Goal: Task Accomplishment & Management: Complete application form

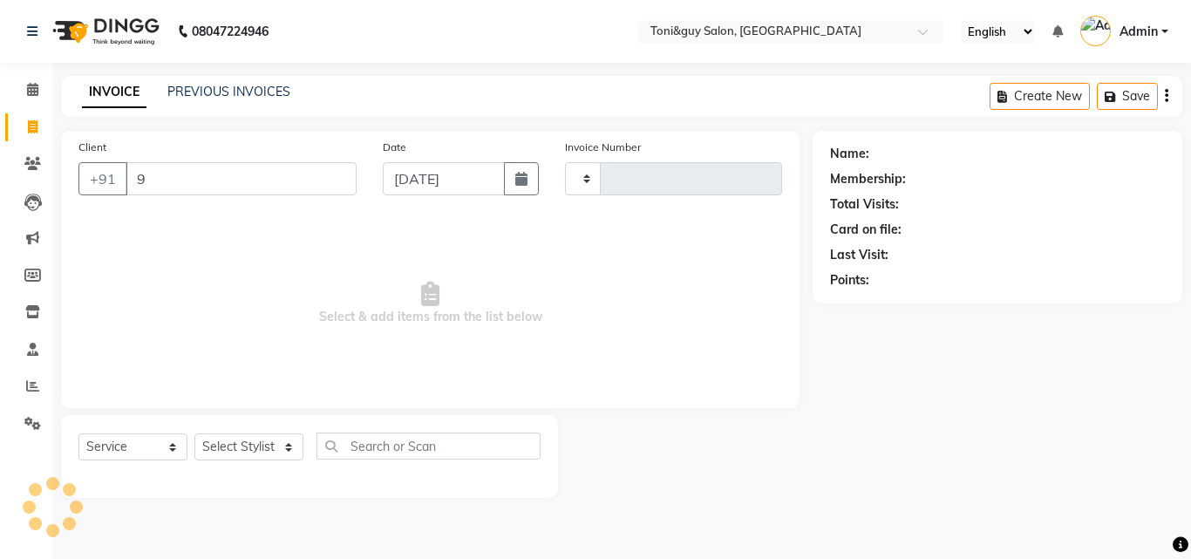
select select "service"
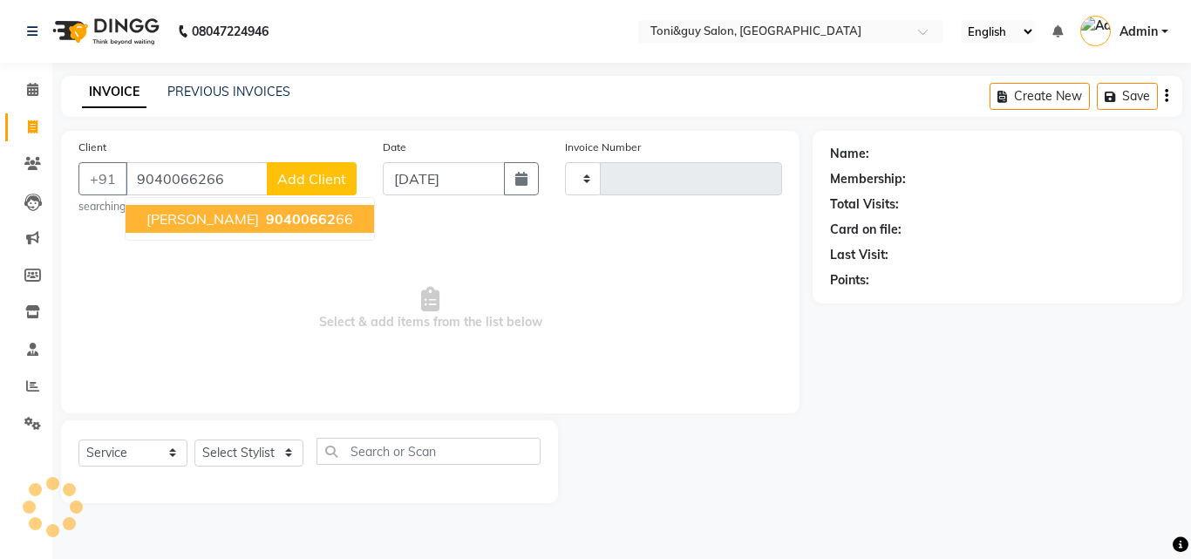
type input "9040066266"
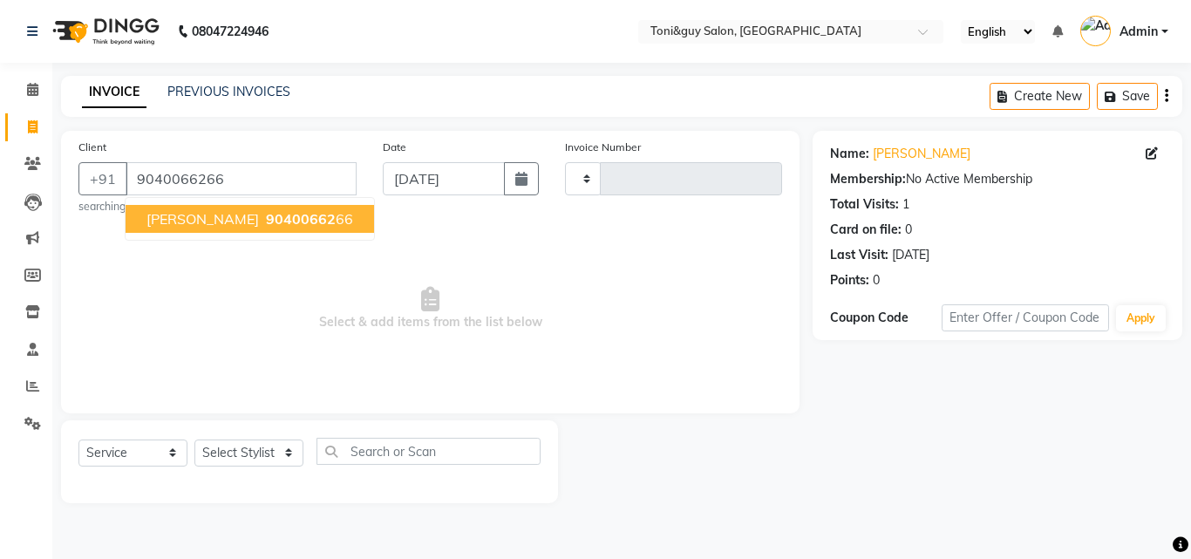
click at [258, 214] on span "[PERSON_NAME]" at bounding box center [202, 218] width 112 height 17
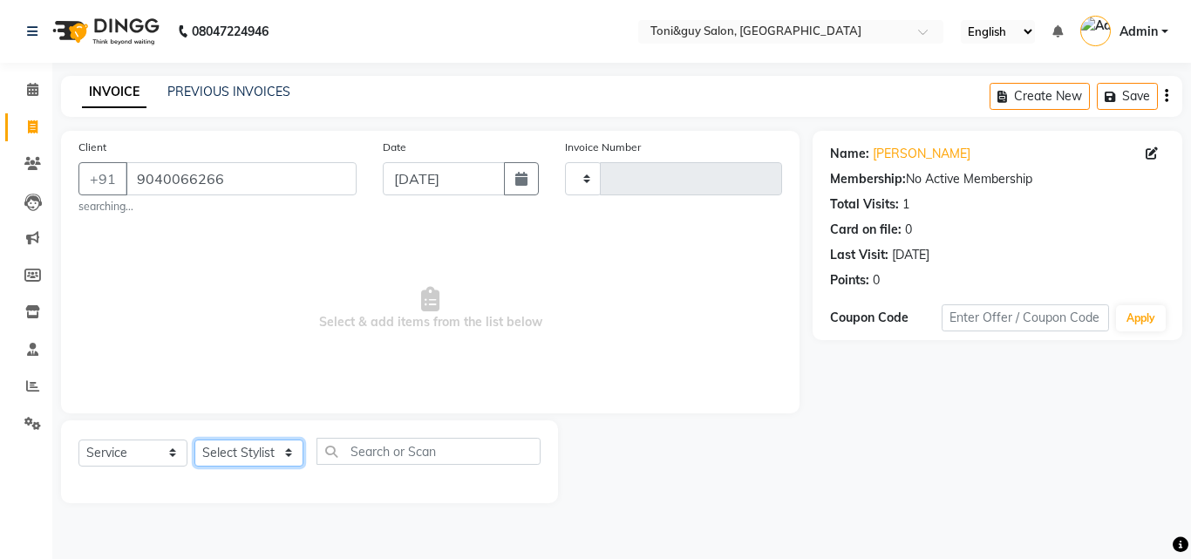
click at [276, 451] on select "Select Stylist" at bounding box center [248, 452] width 109 height 27
click at [920, 456] on div "Name: [PERSON_NAME] Membership: No Active Membership Total Visits: 1 Card on fi…" at bounding box center [1003, 317] width 383 height 372
click at [287, 445] on select "Select Stylist" at bounding box center [248, 452] width 109 height 27
click at [211, 89] on link "PREVIOUS INVOICES" at bounding box center [228, 92] width 123 height 16
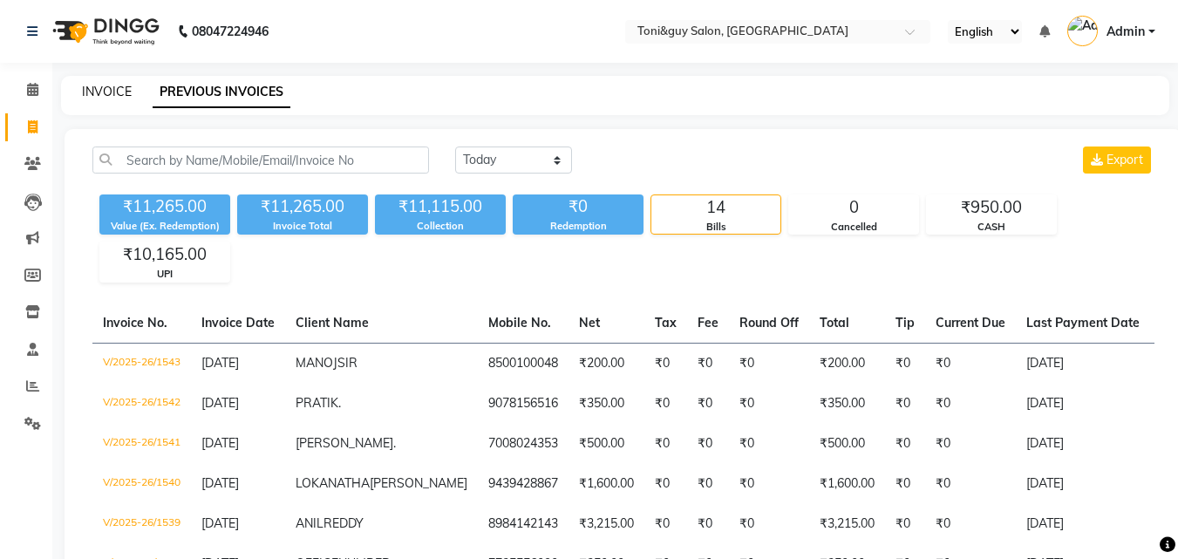
click at [117, 93] on link "INVOICE" at bounding box center [107, 92] width 50 height 16
select select "service"
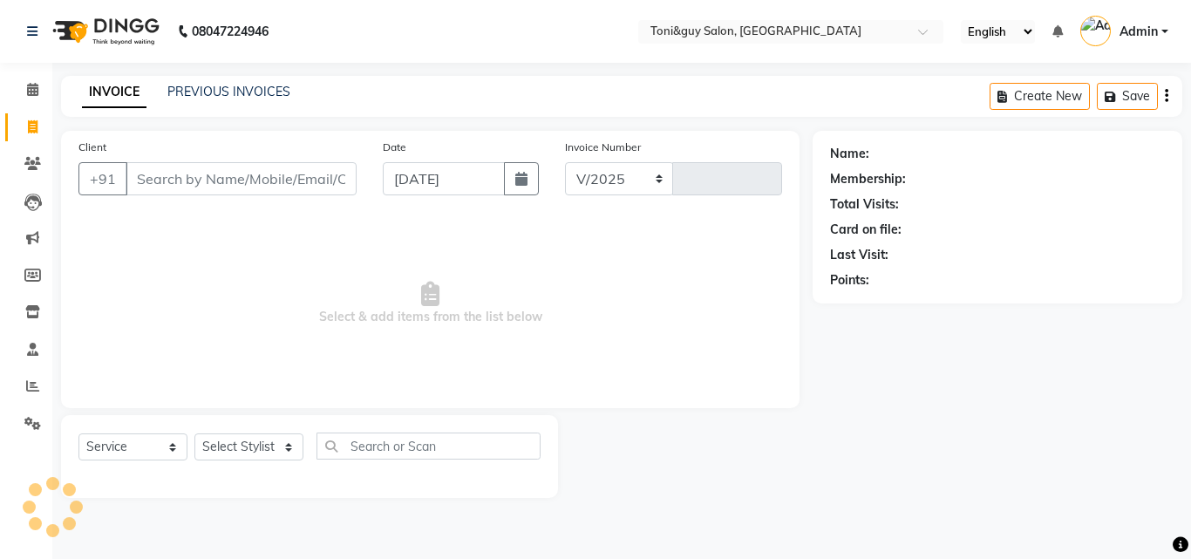
select select "6593"
type input "1544"
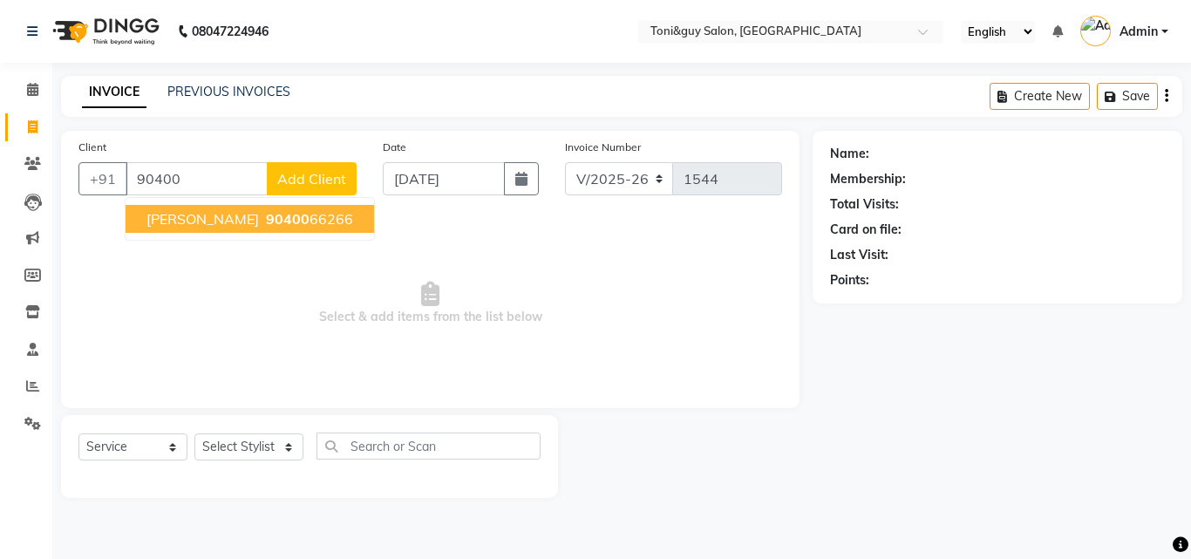
click at [229, 210] on span "[PERSON_NAME]" at bounding box center [202, 218] width 112 height 17
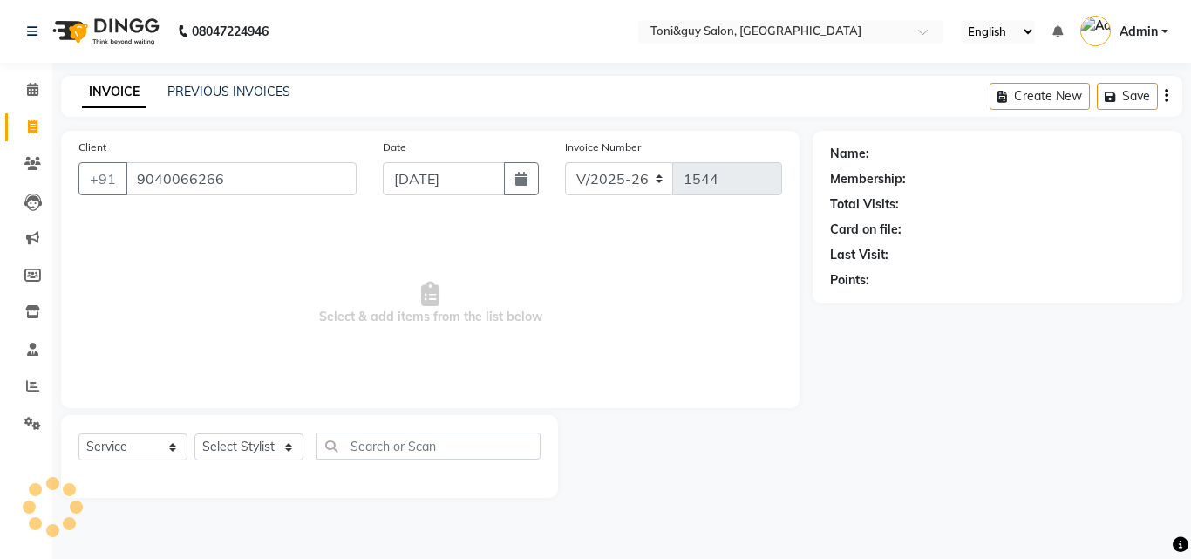
type input "9040066266"
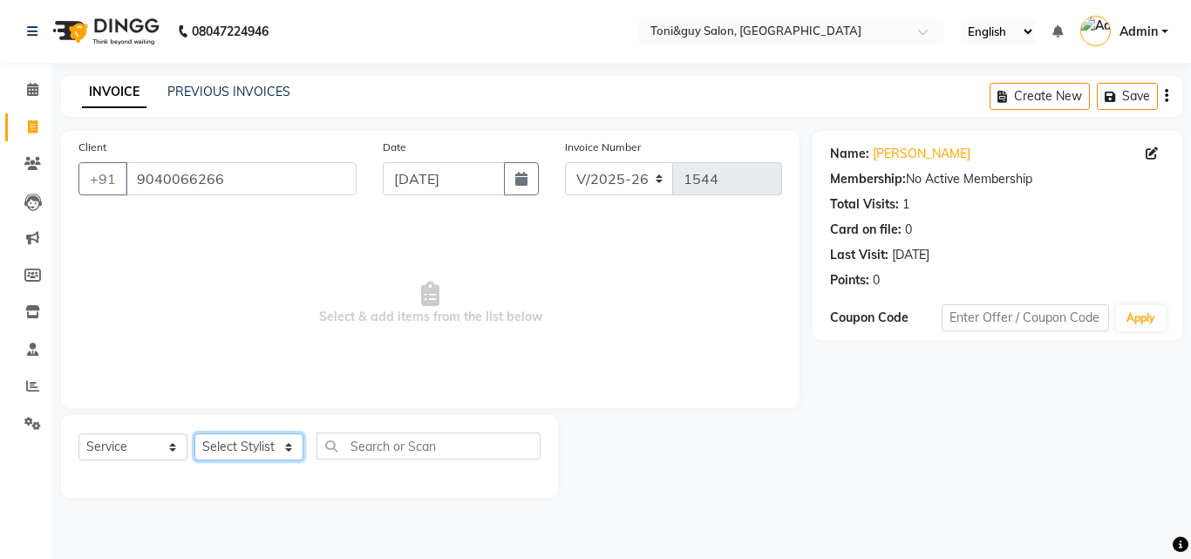
click at [275, 436] on select "Select Stylist ABISHEK ARSH [PERSON_NAME] [PERSON_NAME] PRIYA SAKCHI sandhya [P…" at bounding box center [248, 446] width 109 height 27
select select "89015"
click at [194, 433] on select "Select Stylist ABISHEK ARSH [PERSON_NAME] [PERSON_NAME] PRIYA SAKCHI sandhya [P…" at bounding box center [248, 446] width 109 height 27
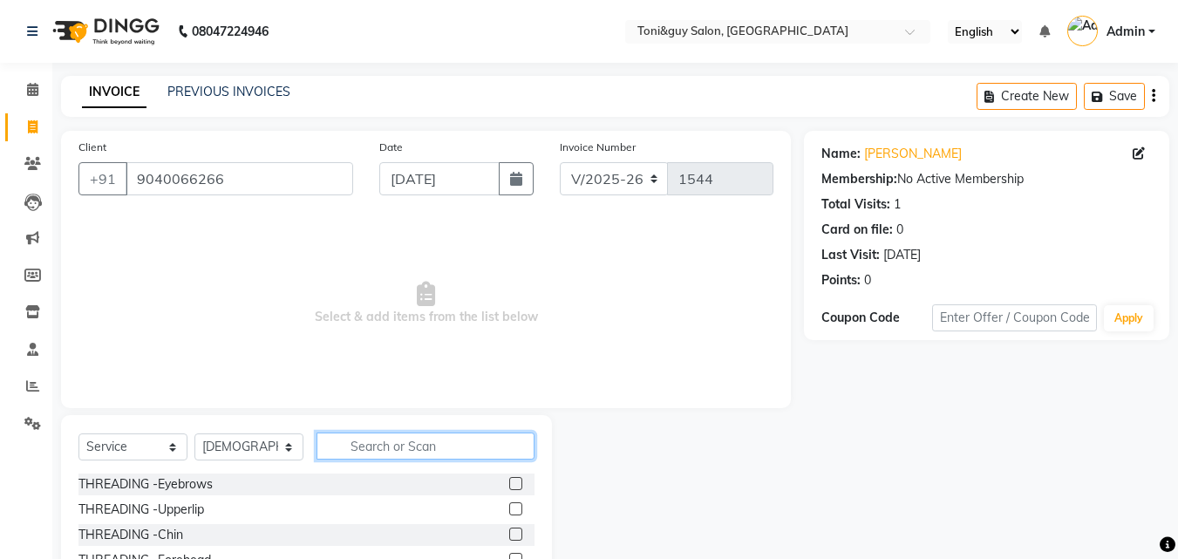
click at [396, 442] on input "text" at bounding box center [425, 445] width 218 height 27
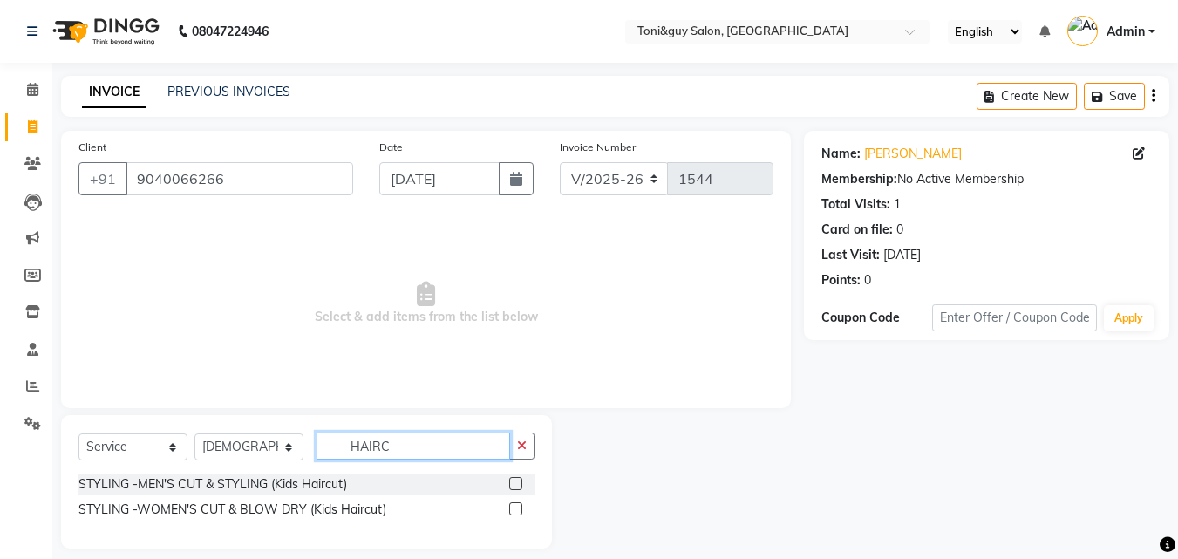
type input "HAIRC"
click at [511, 485] on label at bounding box center [515, 483] width 13 height 13
click at [511, 485] on input "checkbox" at bounding box center [514, 483] width 11 height 11
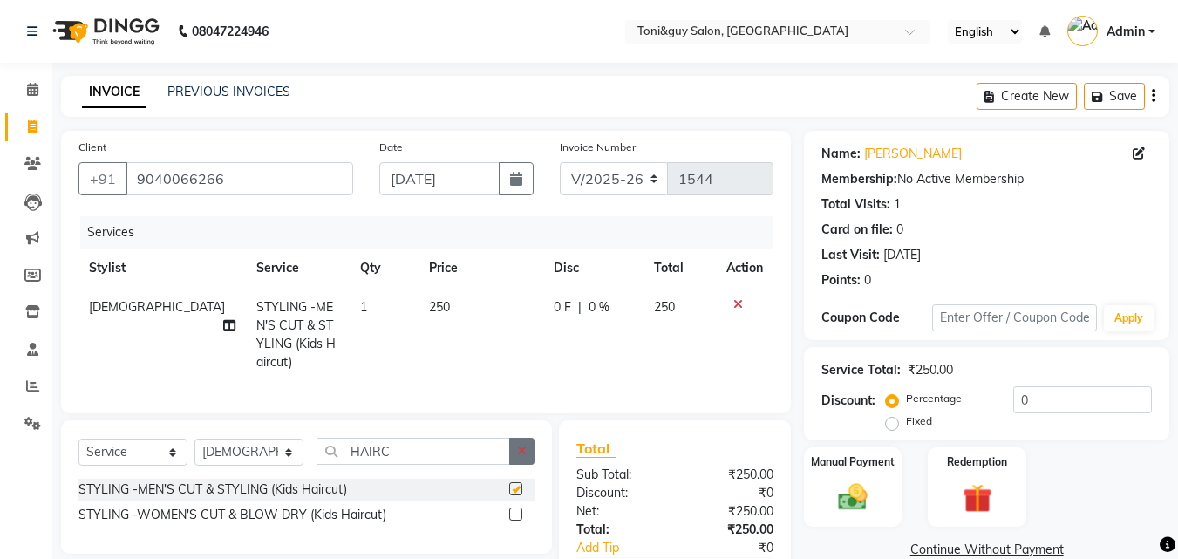
checkbox input "false"
click at [507, 465] on input "HAIRC" at bounding box center [412, 451] width 193 height 27
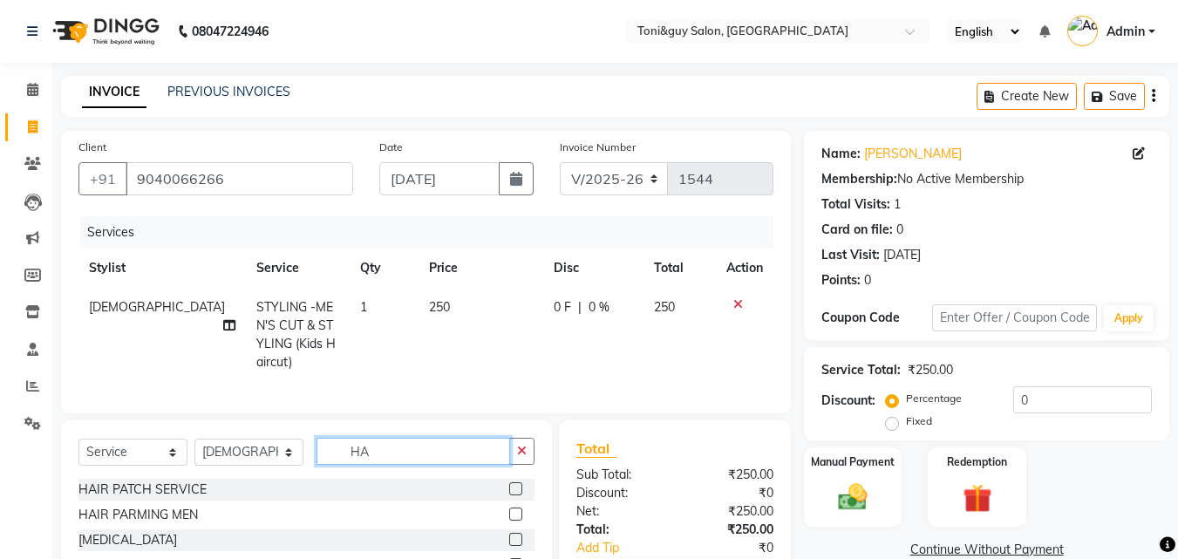
type input "H"
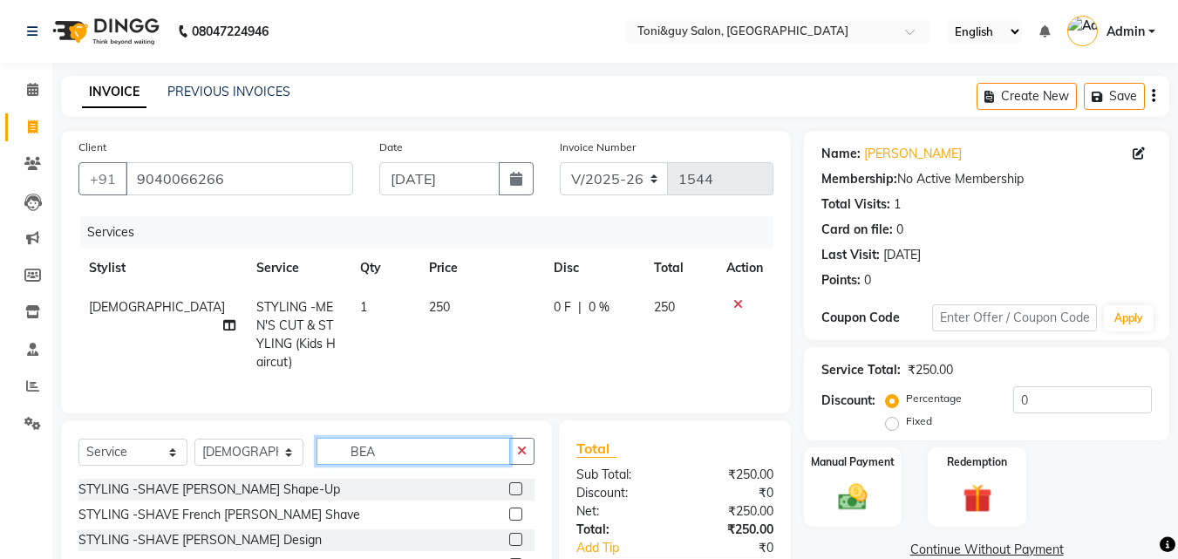
type input "BEA"
click at [516, 495] on label at bounding box center [515, 488] width 13 height 13
click at [516, 495] on input "checkbox" at bounding box center [514, 489] width 11 height 11
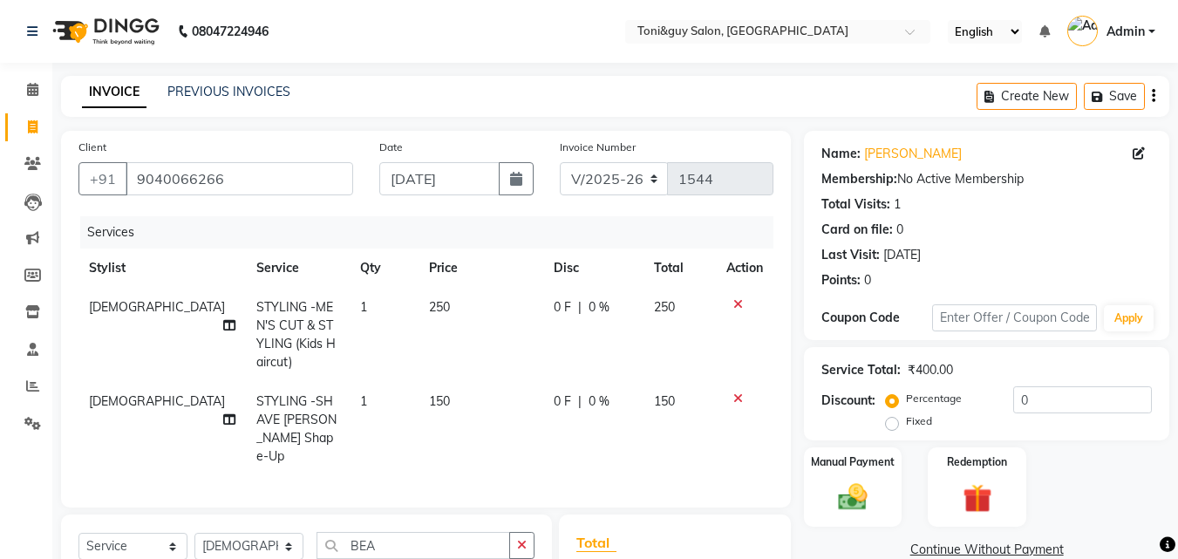
checkbox input "false"
click at [446, 304] on td "250" at bounding box center [480, 335] width 125 height 94
select select "89015"
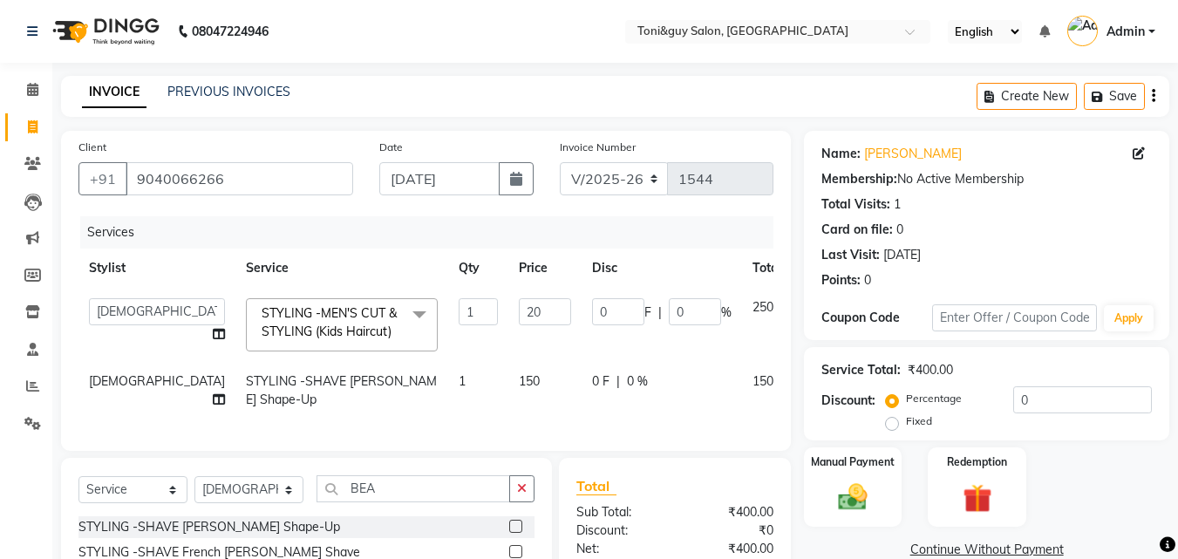
type input "200"
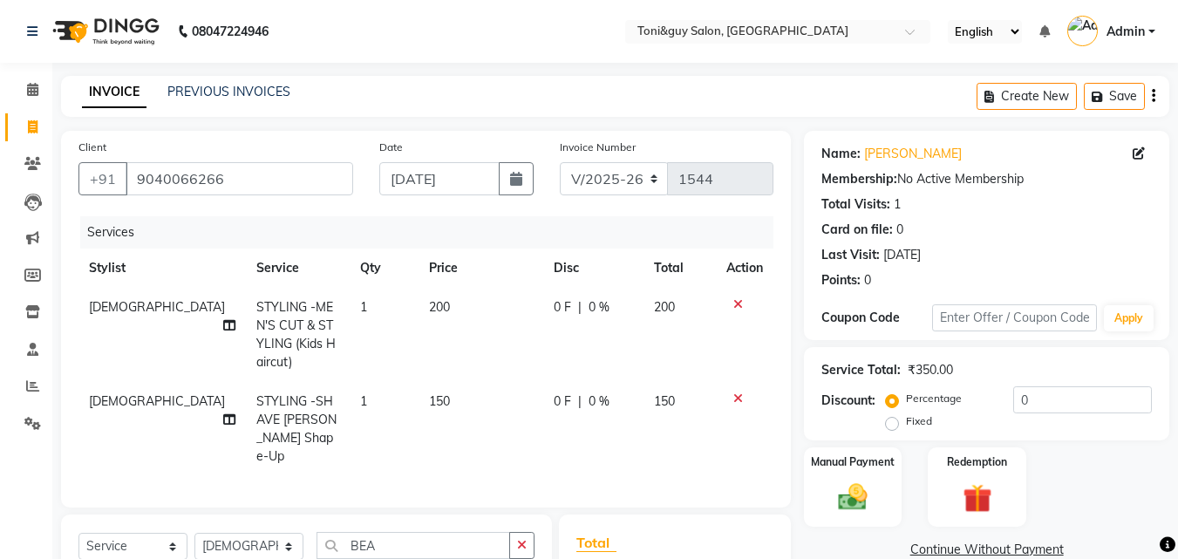
click at [581, 410] on td "0 F | 0 %" at bounding box center [593, 429] width 100 height 94
select select "89015"
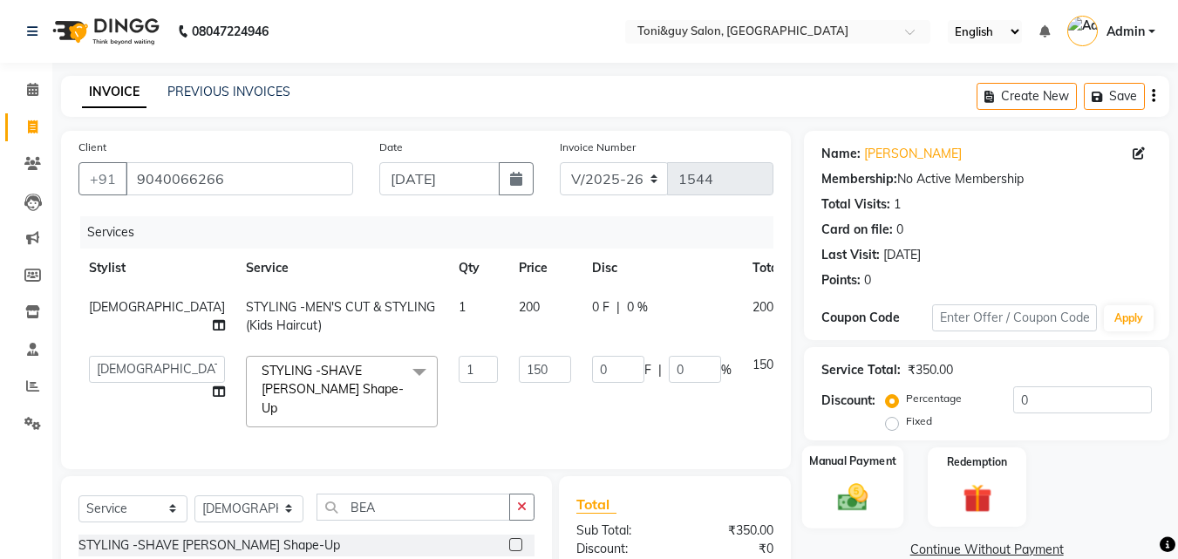
click at [892, 477] on div "Manual Payment" at bounding box center [853, 486] width 102 height 83
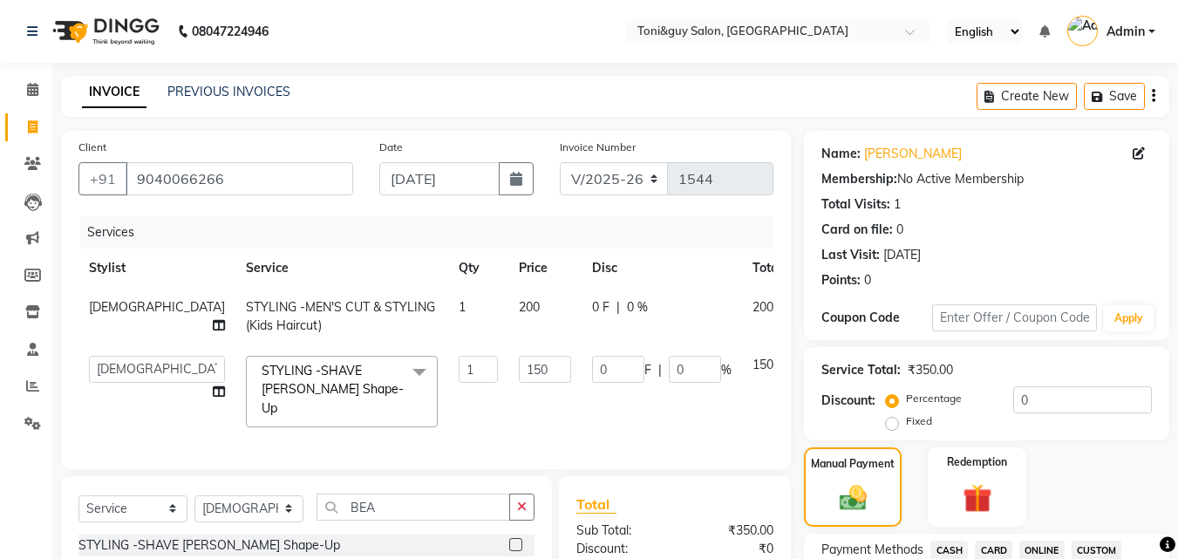
click at [395, 485] on div "Select Service Product Membership Package Voucher Prepaid Gift Card Select Styl…" at bounding box center [306, 568] width 491 height 184
click at [462, 505] on input "BEA" at bounding box center [412, 506] width 193 height 27
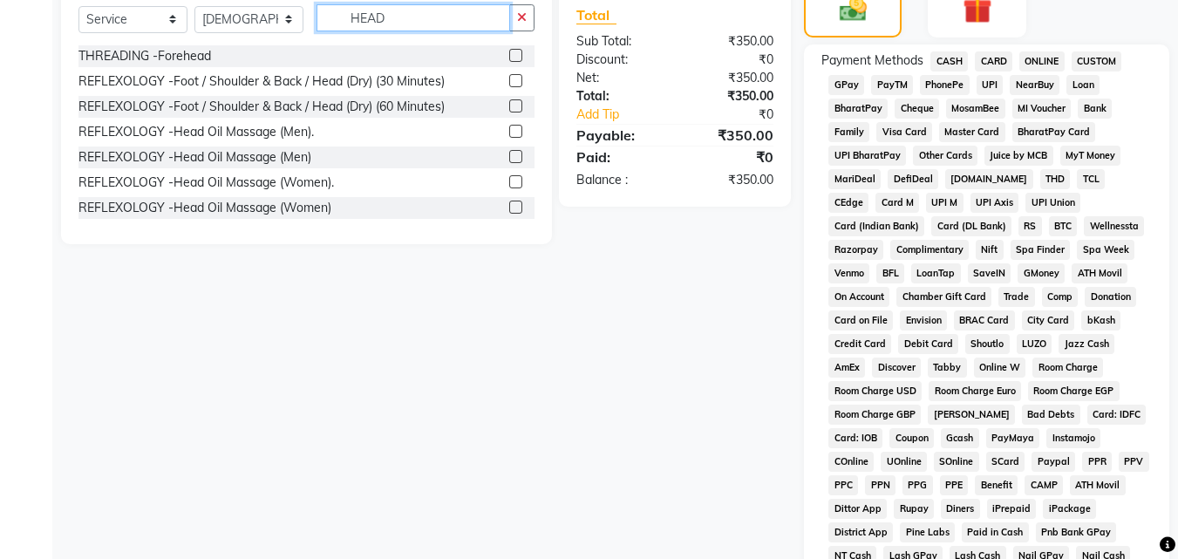
type input "HEAD"
click at [509, 127] on label at bounding box center [515, 131] width 13 height 13
click at [509, 127] on input "checkbox" at bounding box center [514, 131] width 11 height 11
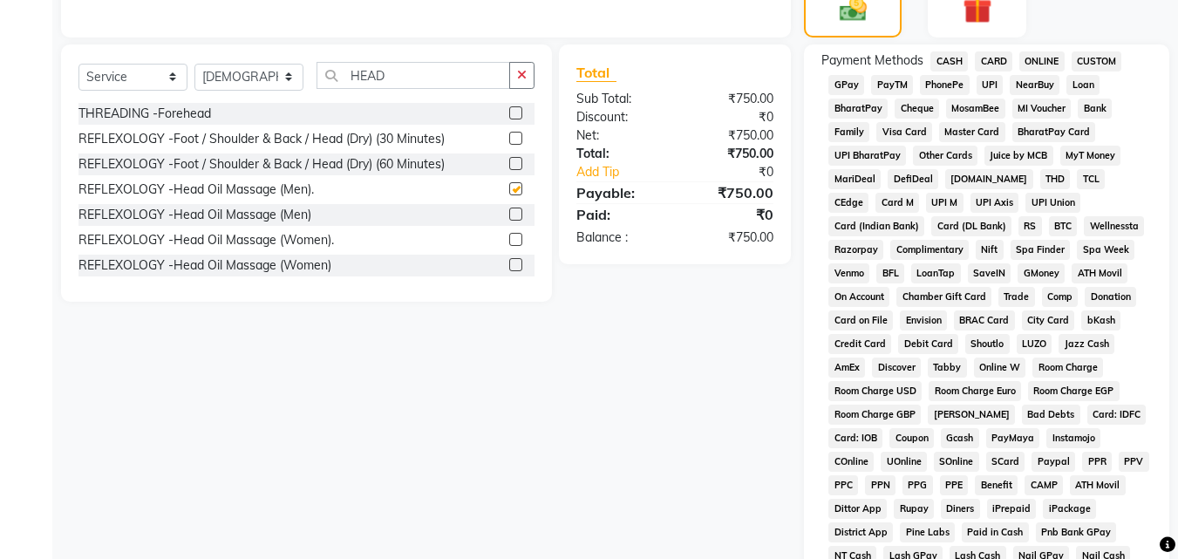
checkbox input "false"
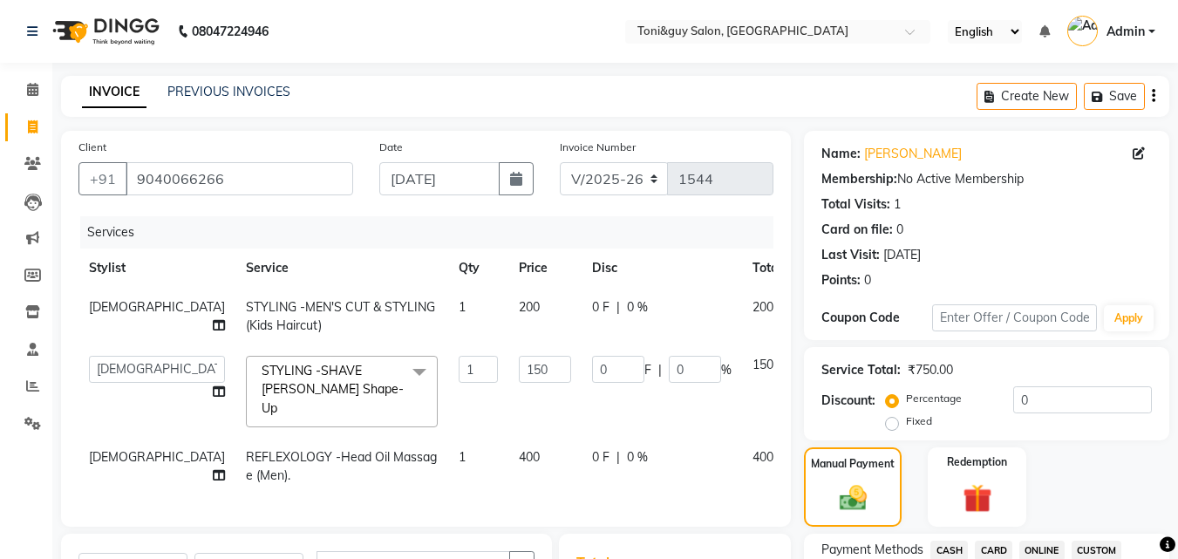
click at [519, 449] on span "400" at bounding box center [529, 457] width 21 height 16
select select "89015"
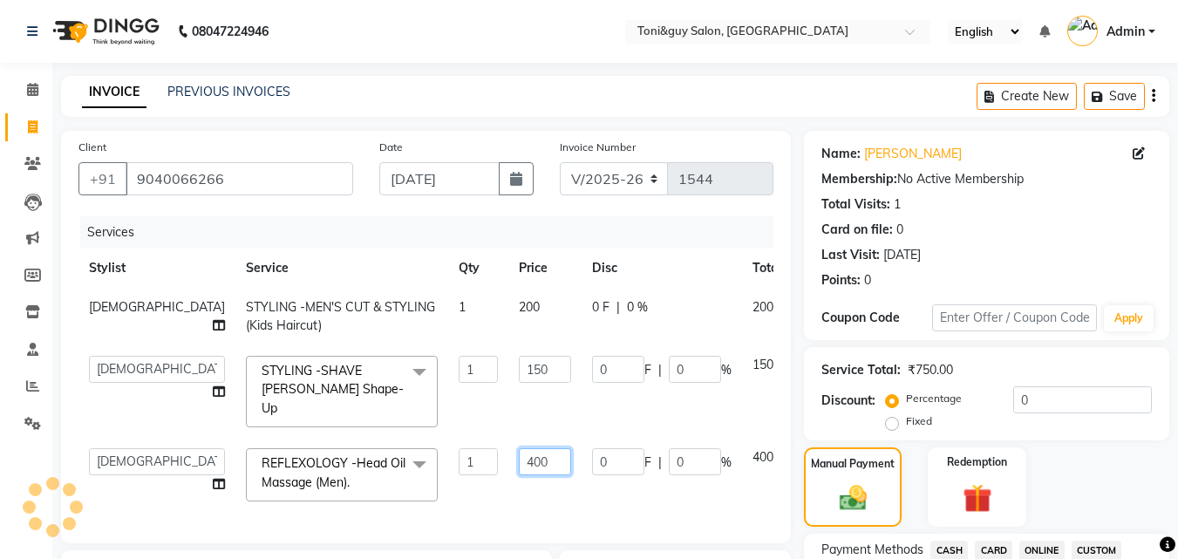
click at [519, 448] on input "400" at bounding box center [545, 461] width 52 height 27
type input "4"
type input "500"
click at [581, 475] on td "0 F | 0 %" at bounding box center [661, 475] width 160 height 74
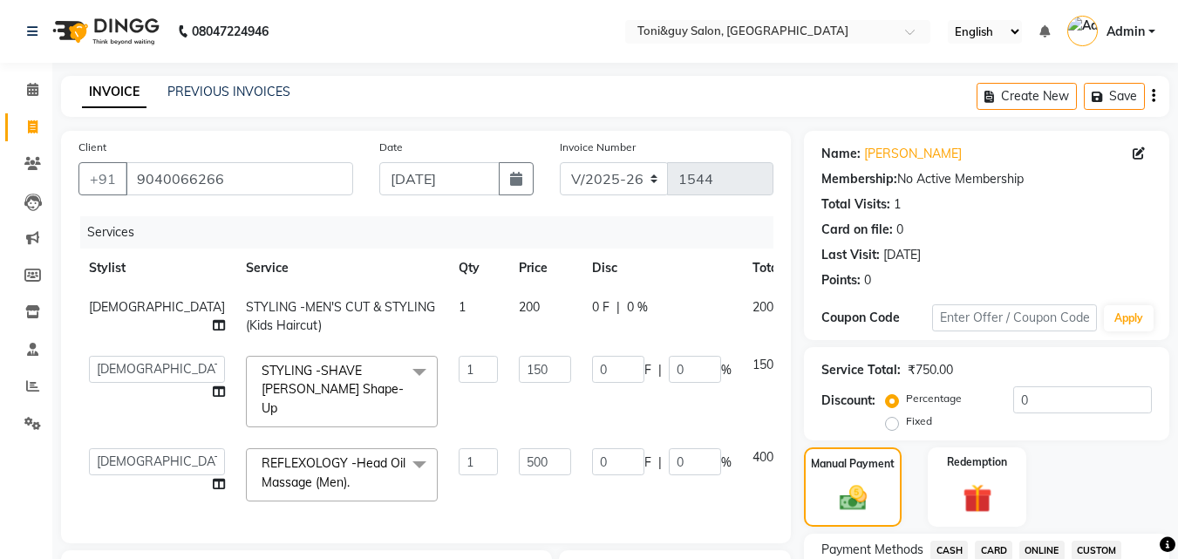
select select "89015"
click at [810, 303] on icon at bounding box center [815, 304] width 10 height 12
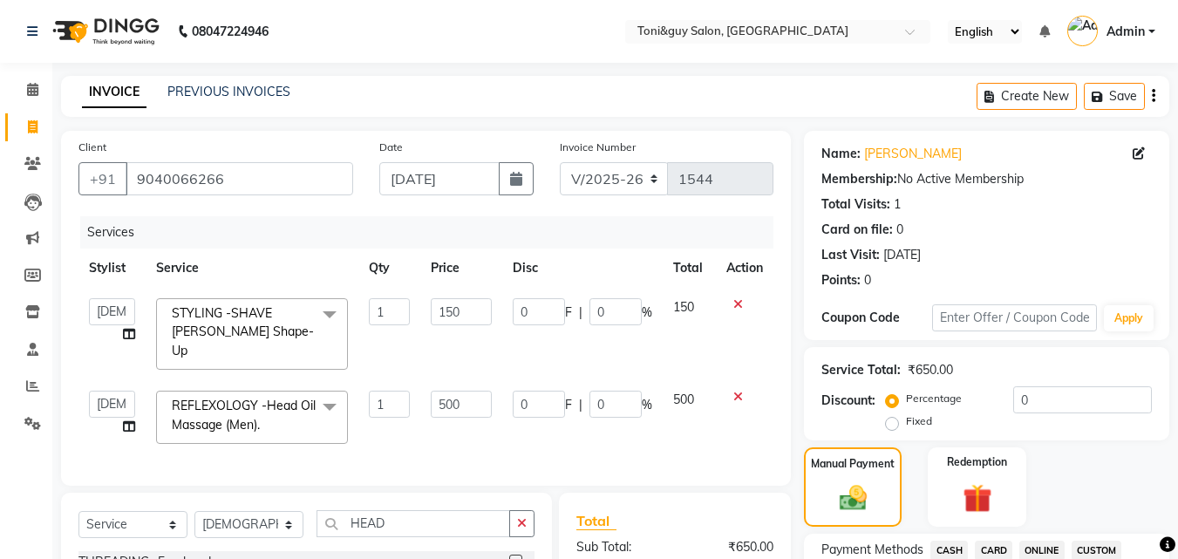
scroll to position [489, 0]
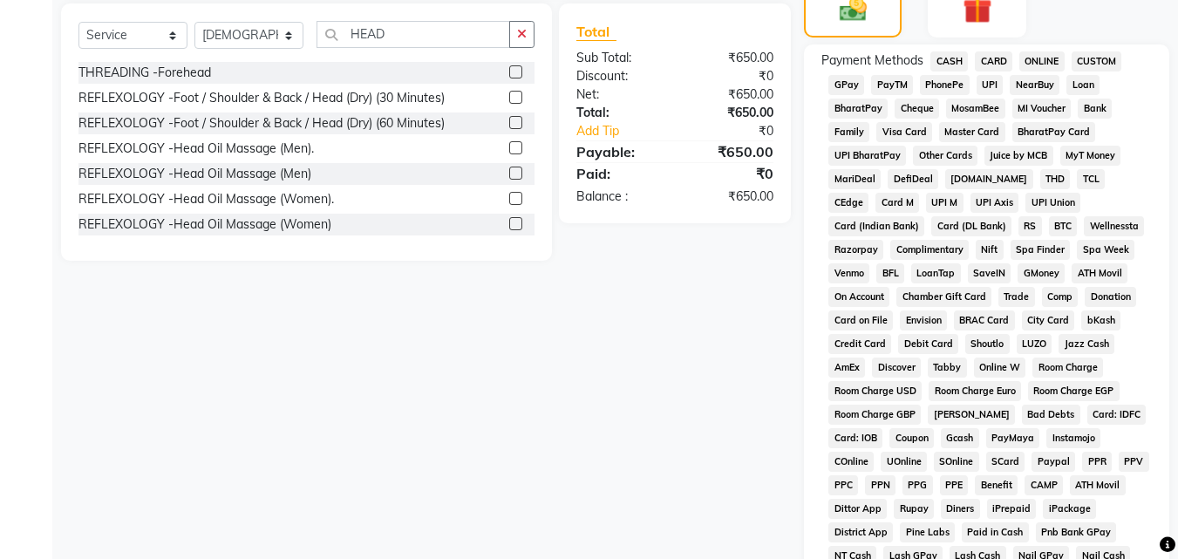
click at [954, 60] on span "CASH" at bounding box center [948, 61] width 37 height 20
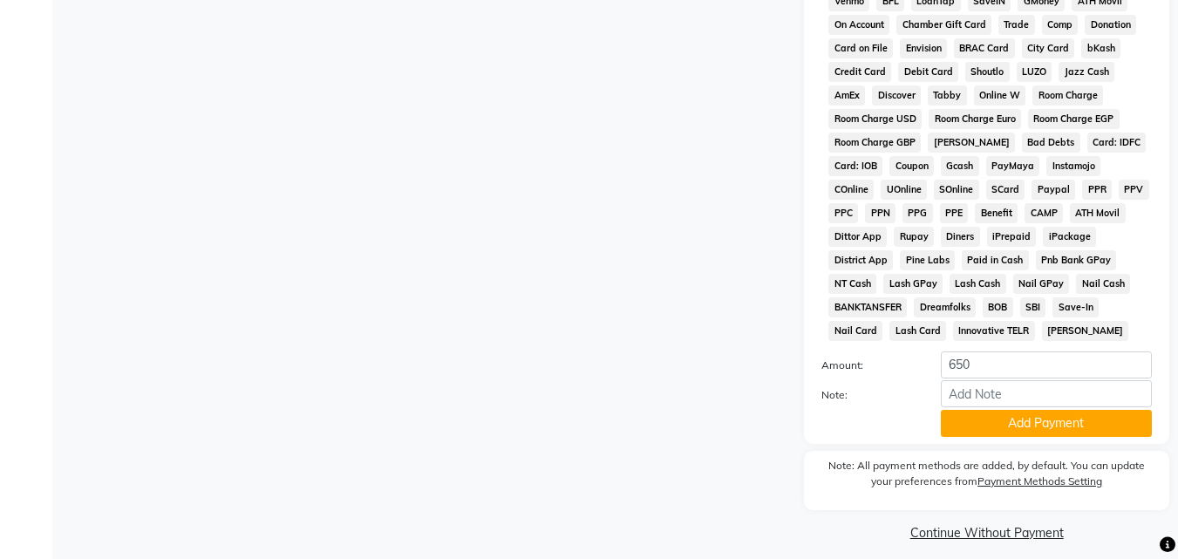
scroll to position [774, 0]
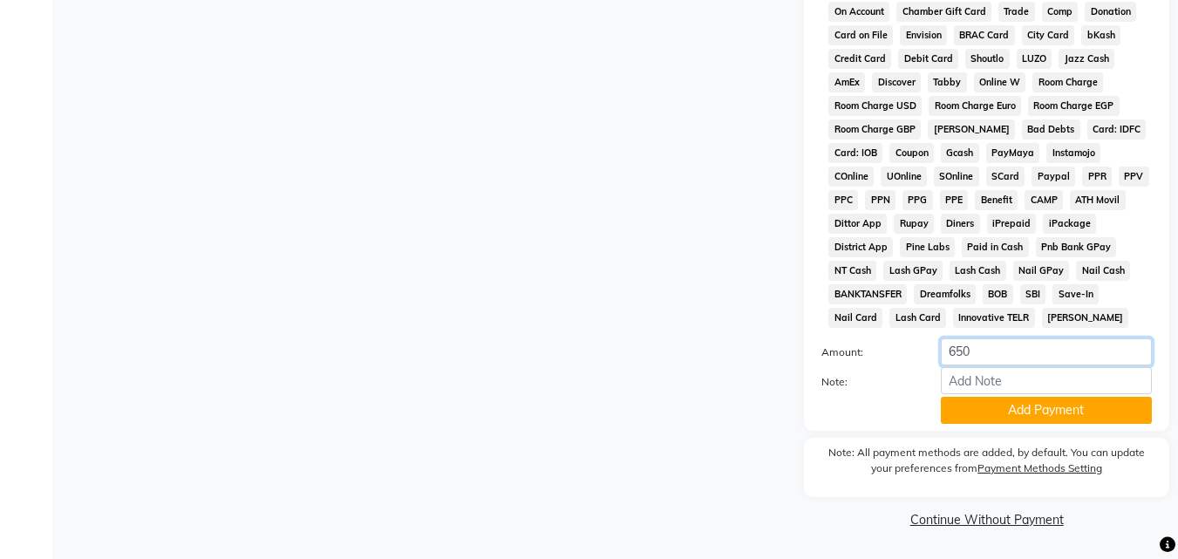
click at [1064, 358] on input "650" at bounding box center [1045, 351] width 211 height 27
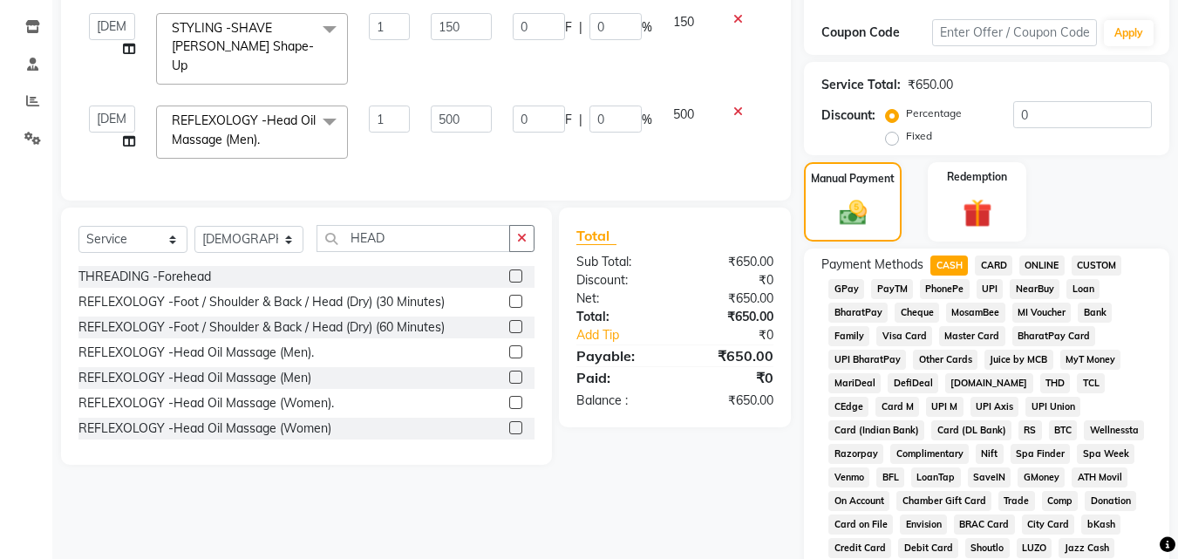
click at [985, 292] on span "UPI" at bounding box center [989, 289] width 27 height 20
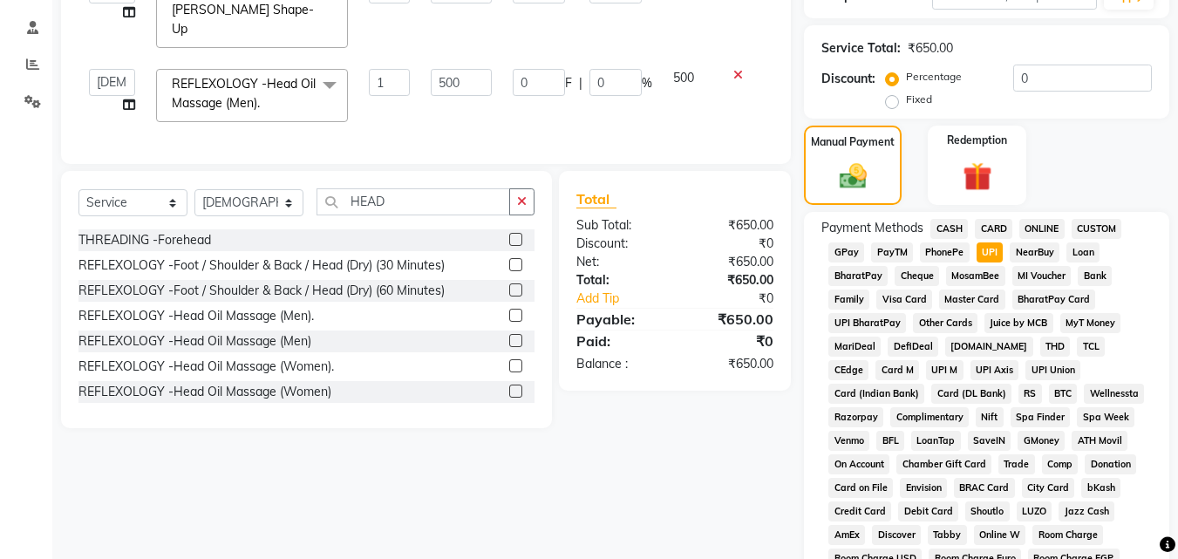
scroll to position [774, 0]
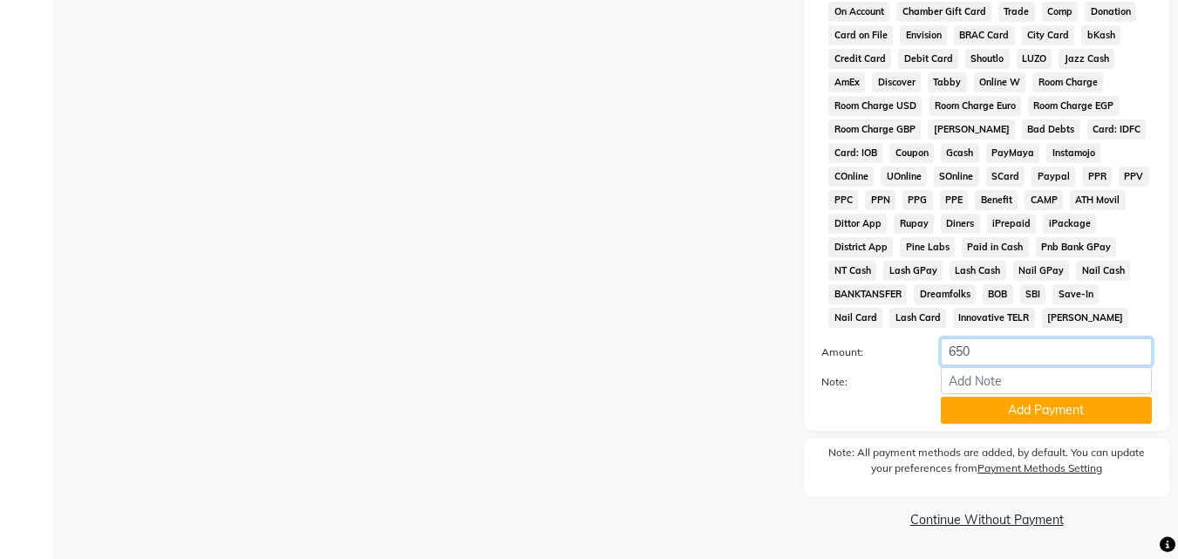
click at [1030, 339] on input "650" at bounding box center [1045, 351] width 211 height 27
type input "6"
click at [1047, 325] on div "Payment Methods CASH CARD ONLINE CUSTOM GPay PayTM PhonePe UPI NearBuy Loan Bha…" at bounding box center [986, 48] width 330 height 565
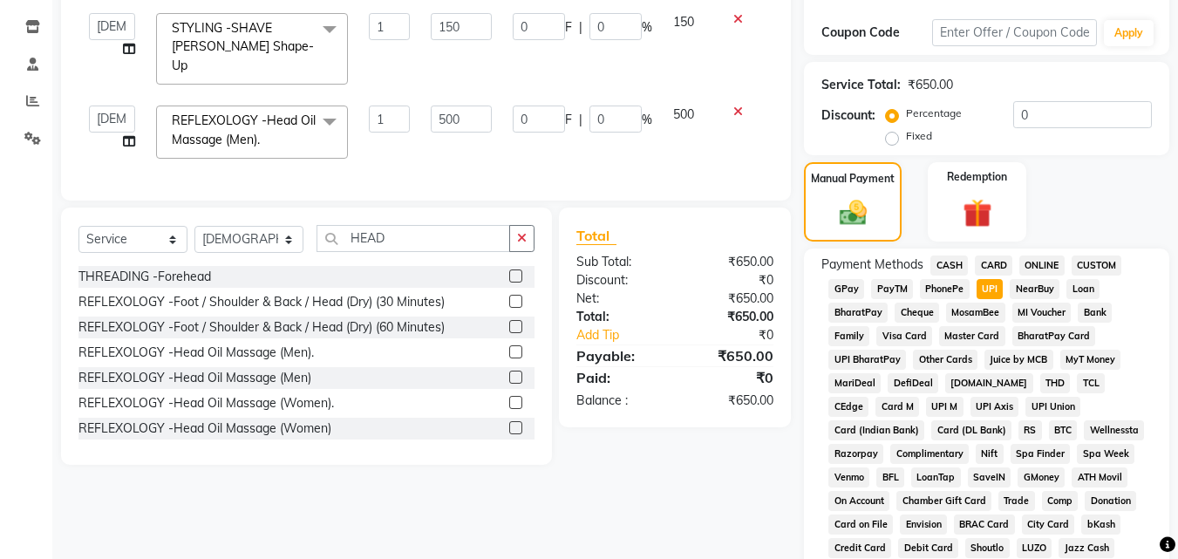
click at [954, 258] on span "CASH" at bounding box center [948, 265] width 37 height 20
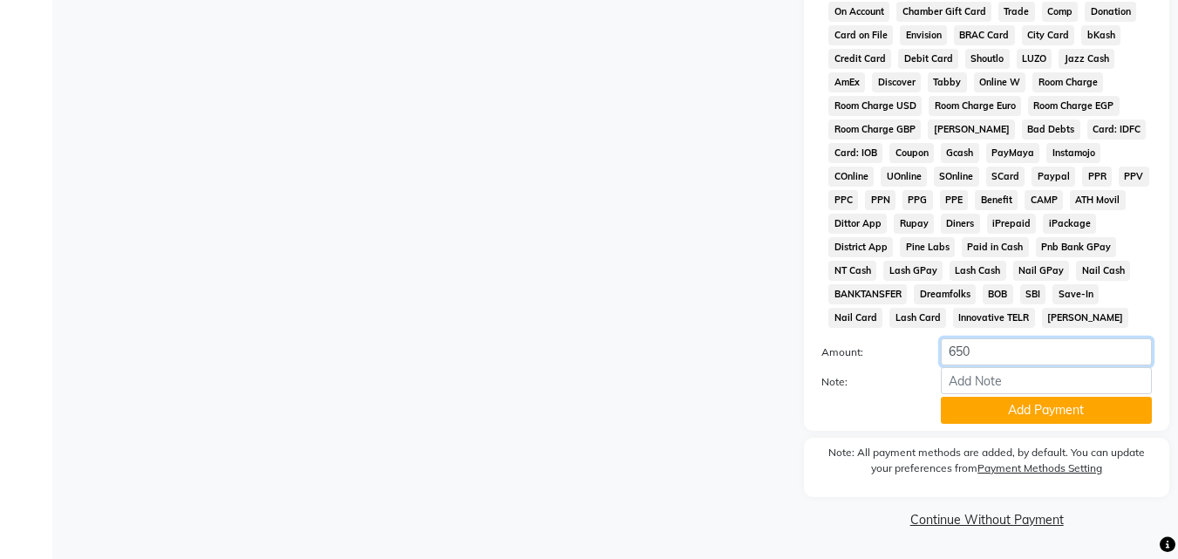
click at [1070, 352] on input "650" at bounding box center [1045, 351] width 211 height 27
type input "600"
click at [1081, 405] on button "Add Payment" at bounding box center [1045, 410] width 211 height 27
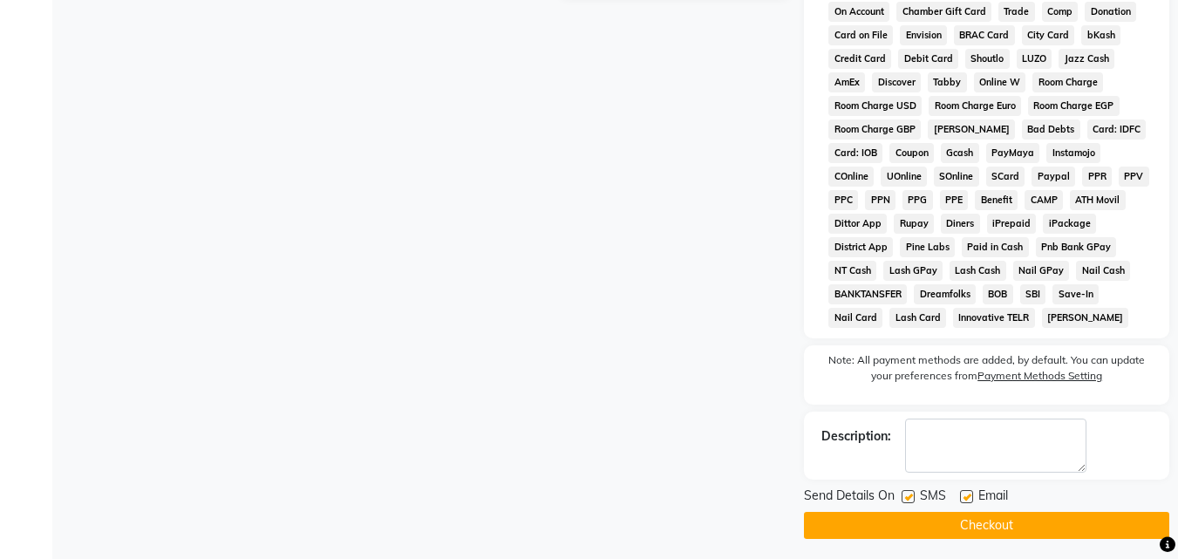
scroll to position [285, 0]
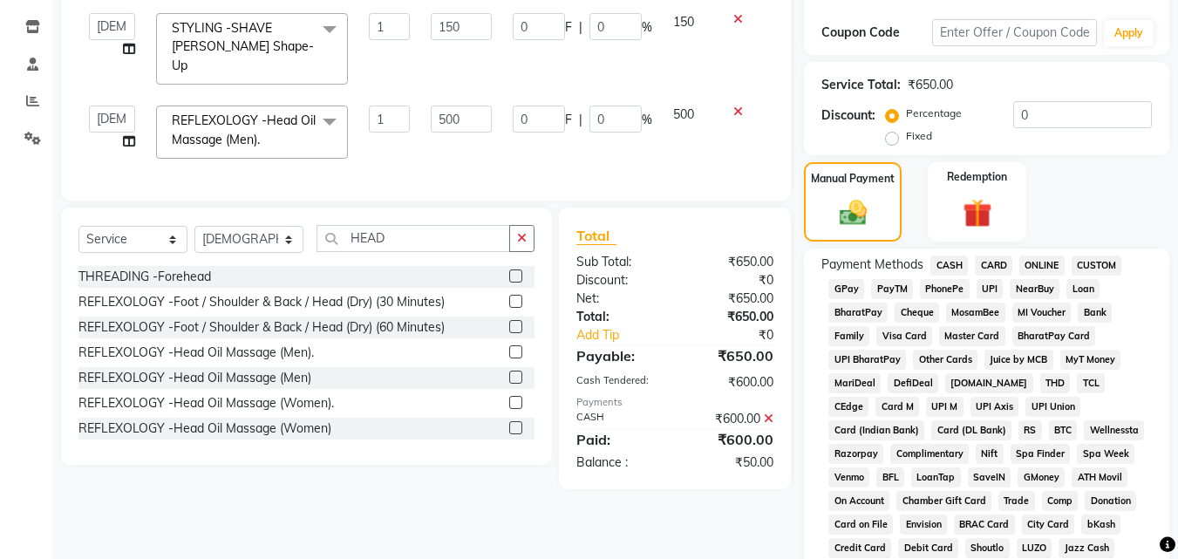
click at [992, 286] on span "UPI" at bounding box center [989, 289] width 27 height 20
click at [1171, 354] on div "Name: [PERSON_NAME] Membership: No Active Membership Total Visits: 1 Card on fi…" at bounding box center [993, 483] width 378 height 1274
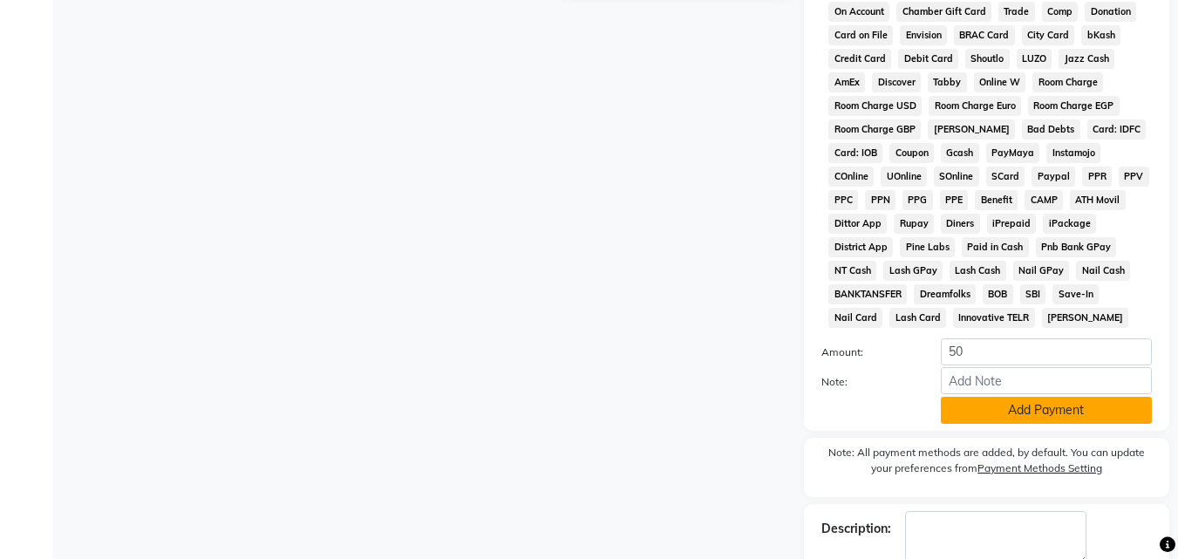
click at [1032, 422] on button "Add Payment" at bounding box center [1045, 410] width 211 height 27
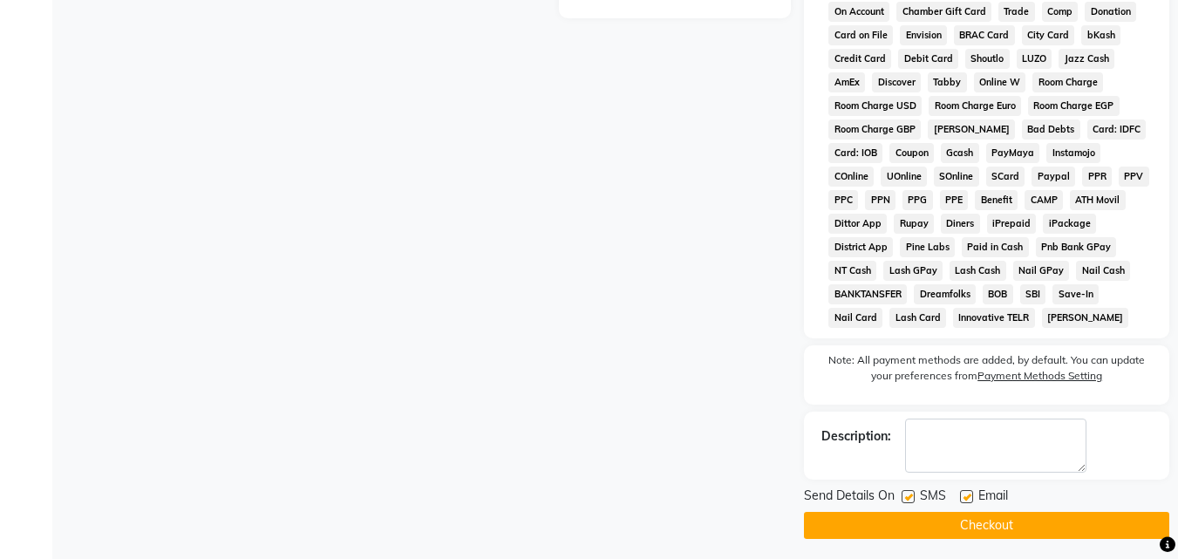
click at [1152, 529] on button "Checkout" at bounding box center [986, 525] width 365 height 27
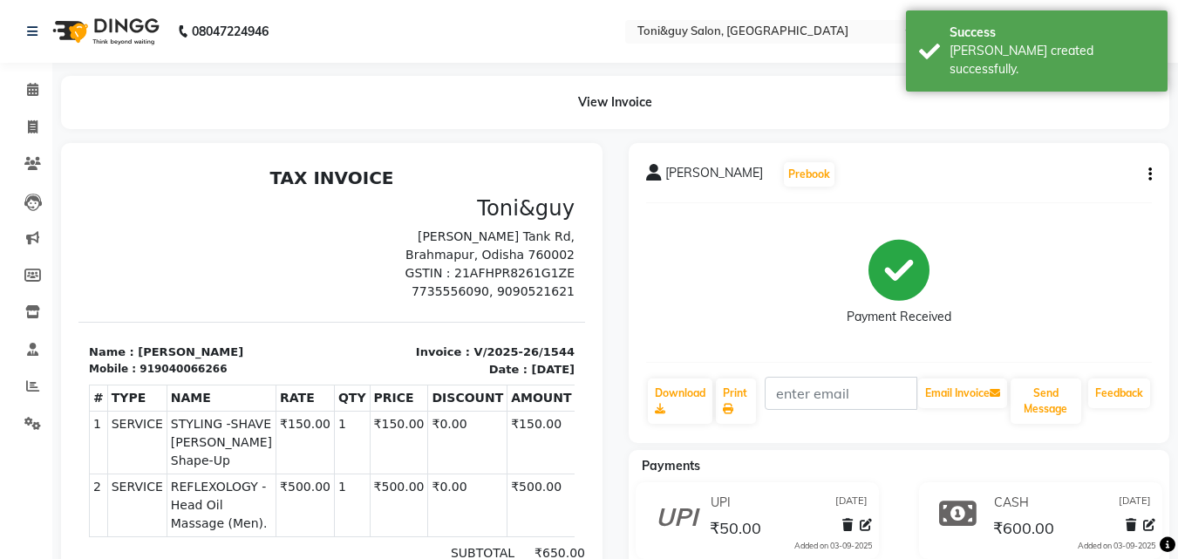
scroll to position [155, 0]
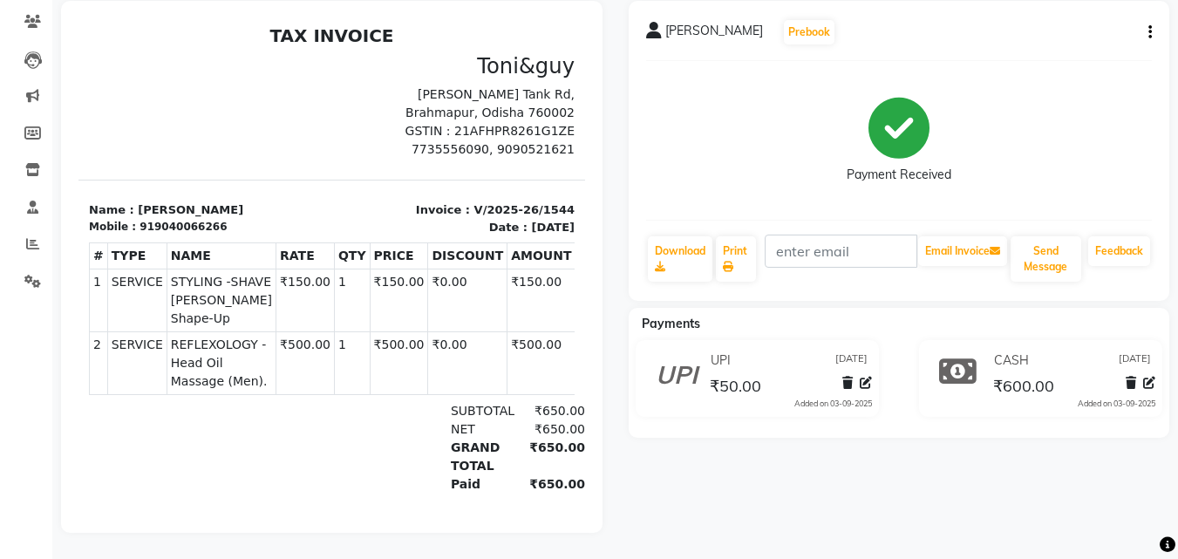
select select "service"
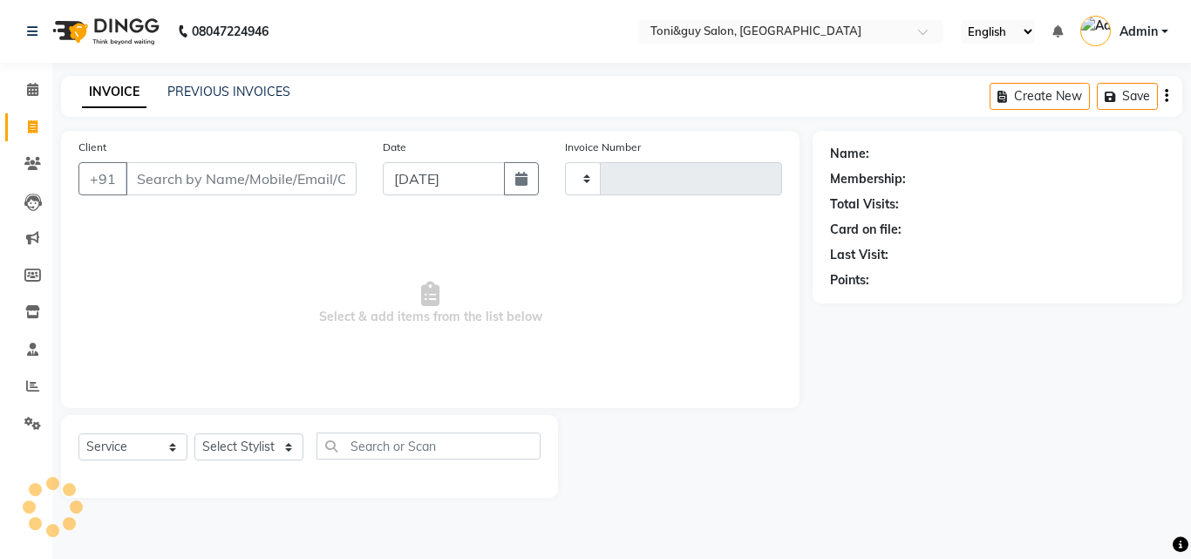
type input "1545"
select select "6593"
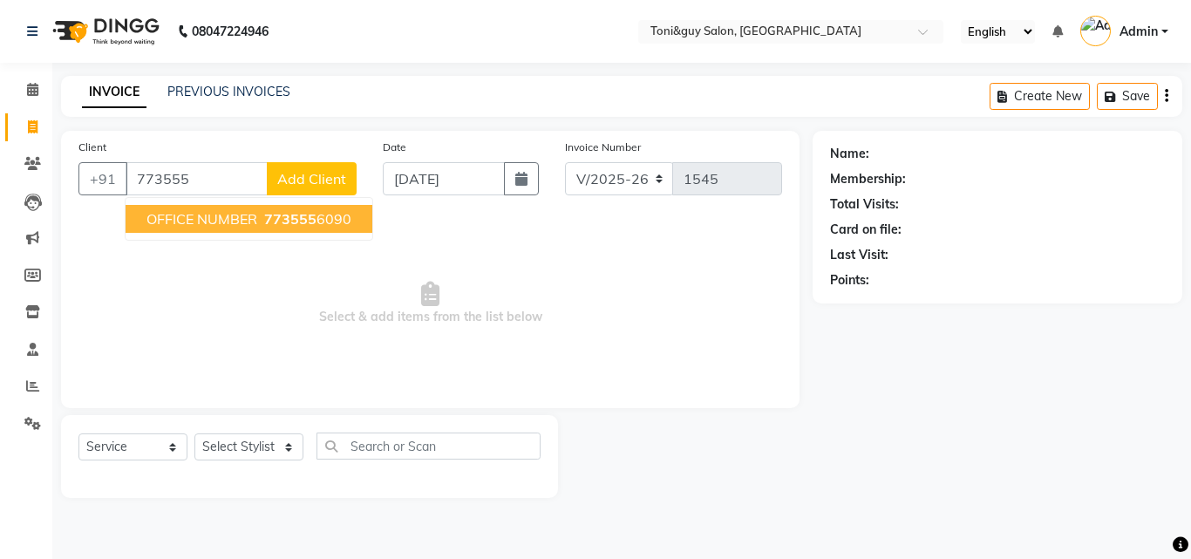
click at [221, 216] on span "OFFICE NUMBER" at bounding box center [201, 218] width 111 height 17
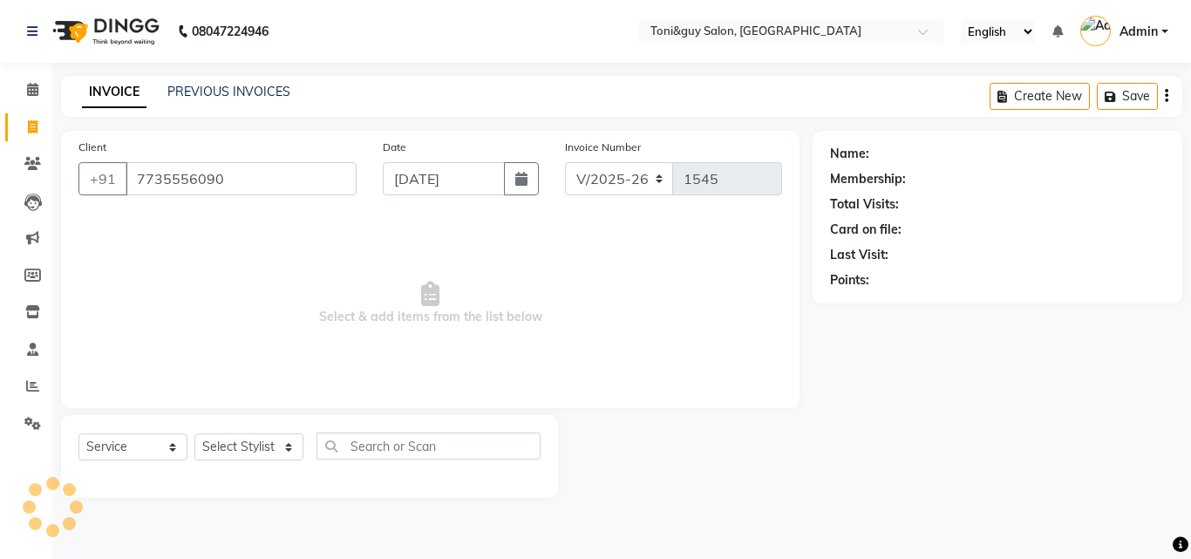
type input "7735556090"
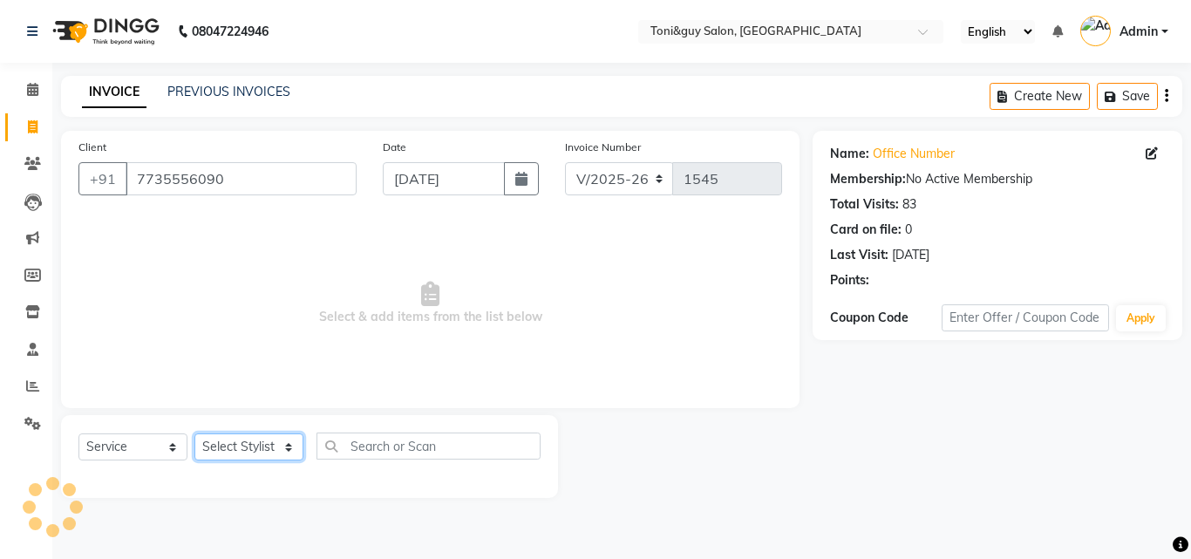
click at [294, 443] on select "Select Stylist ABISHEK ARSH [PERSON_NAME] [PERSON_NAME] PRIYA SAKCHI sandhya [P…" at bounding box center [248, 446] width 109 height 27
select select "52286"
click at [194, 433] on select "Select Stylist ABISHEK ARSH [PERSON_NAME] [PERSON_NAME] PRIYA SAKCHI sandhya [P…" at bounding box center [248, 446] width 109 height 27
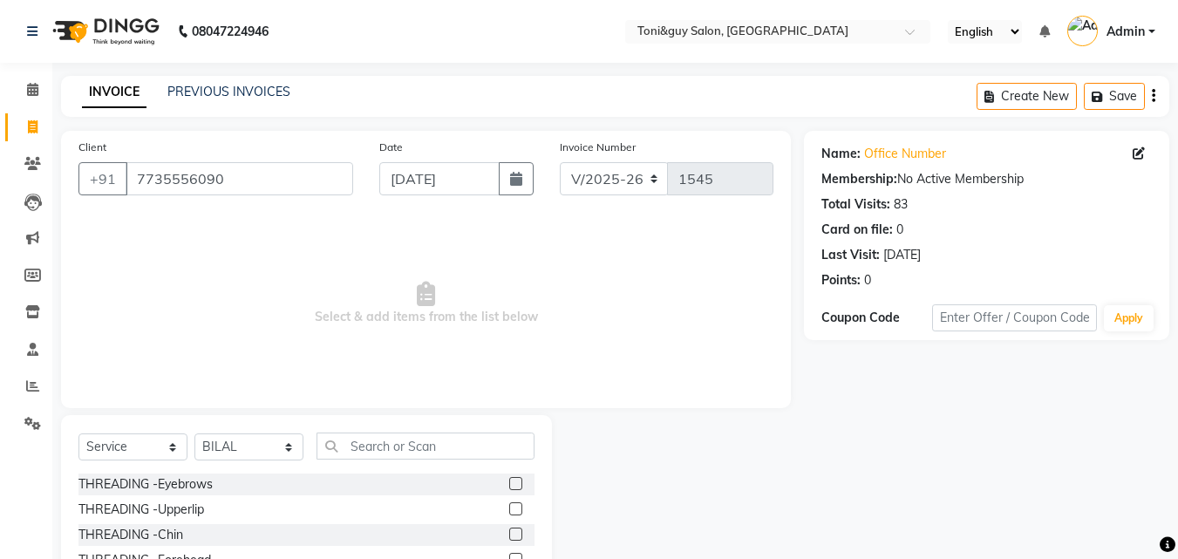
click at [363, 431] on div "Select Service Product Membership Package Voucher Prepaid Gift Card Select Styl…" at bounding box center [306, 543] width 491 height 257
click at [374, 458] on input "text" at bounding box center [425, 445] width 218 height 27
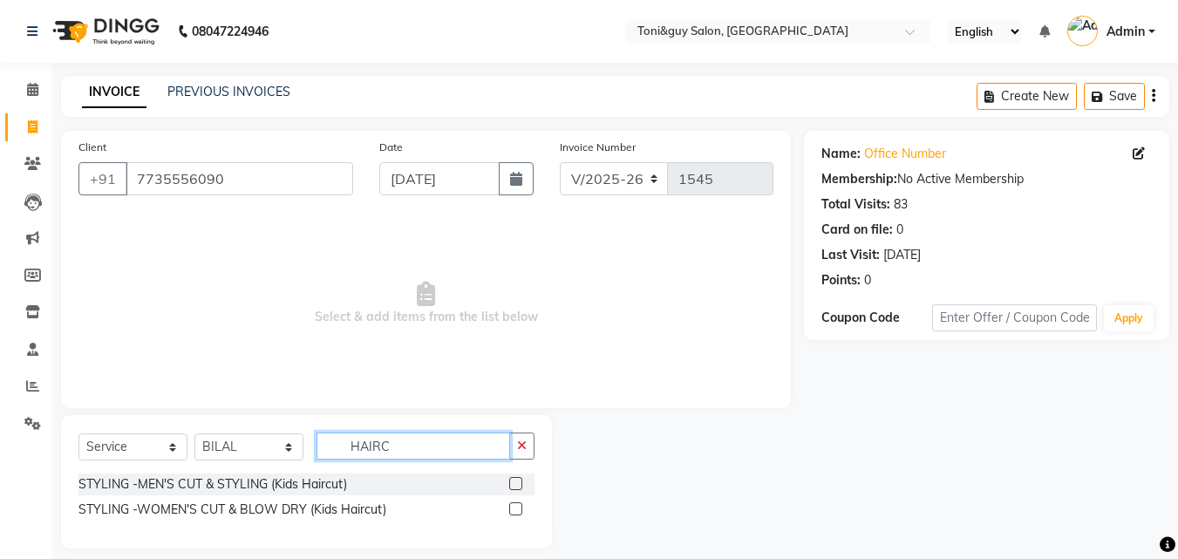
type input "HAIRC"
click at [516, 478] on label at bounding box center [515, 483] width 13 height 13
click at [516, 478] on input "checkbox" at bounding box center [514, 483] width 11 height 11
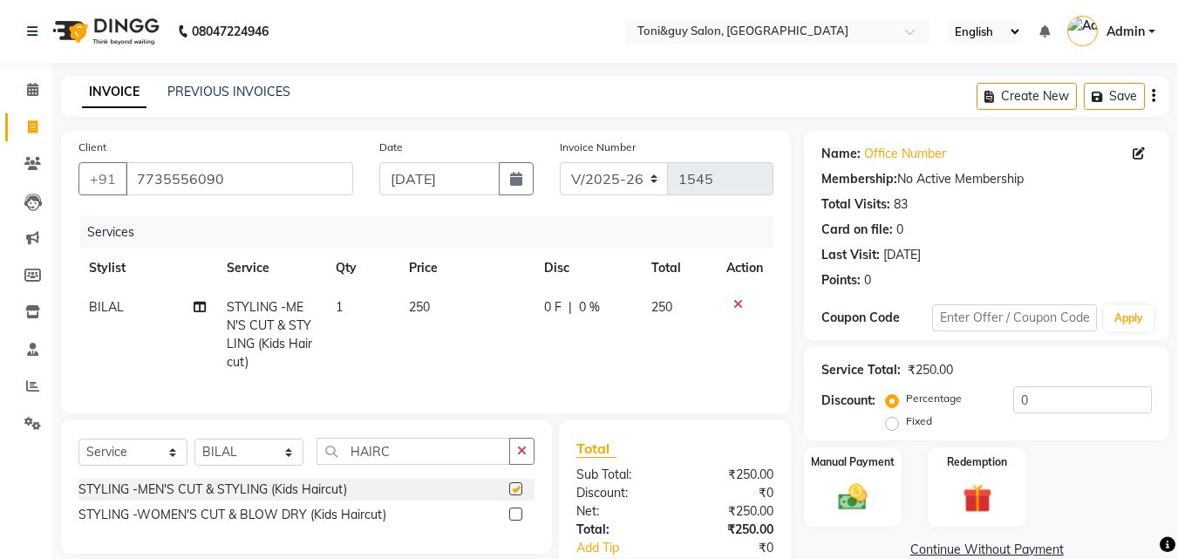
checkbox input "false"
click at [442, 302] on td "250" at bounding box center [465, 335] width 135 height 94
select select "52286"
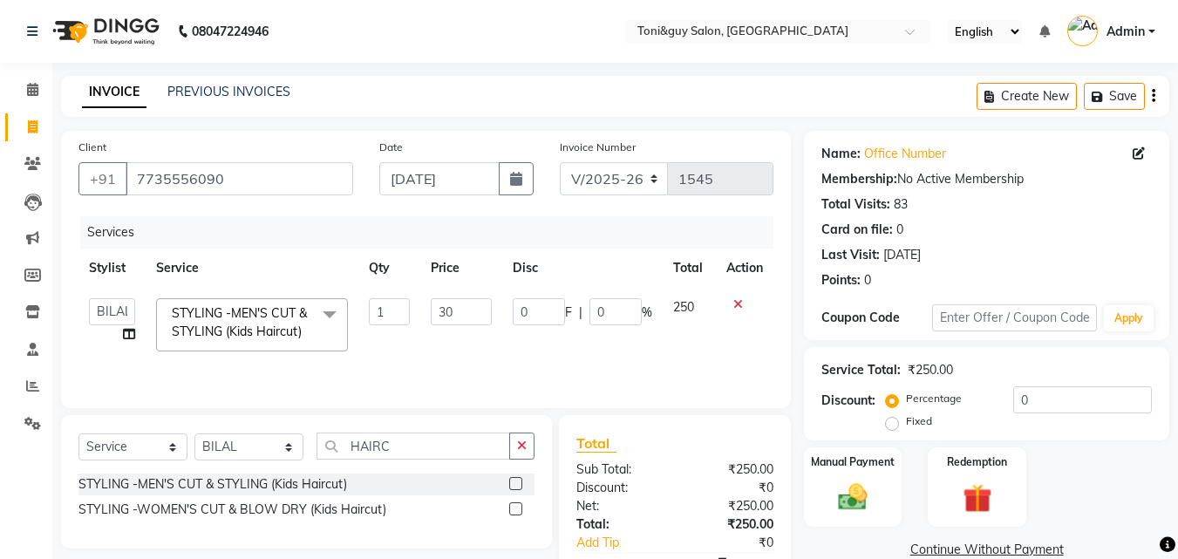
type input "300"
click at [495, 340] on td "300" at bounding box center [460, 325] width 81 height 74
select select "52286"
click at [838, 479] on img at bounding box center [852, 496] width 49 height 35
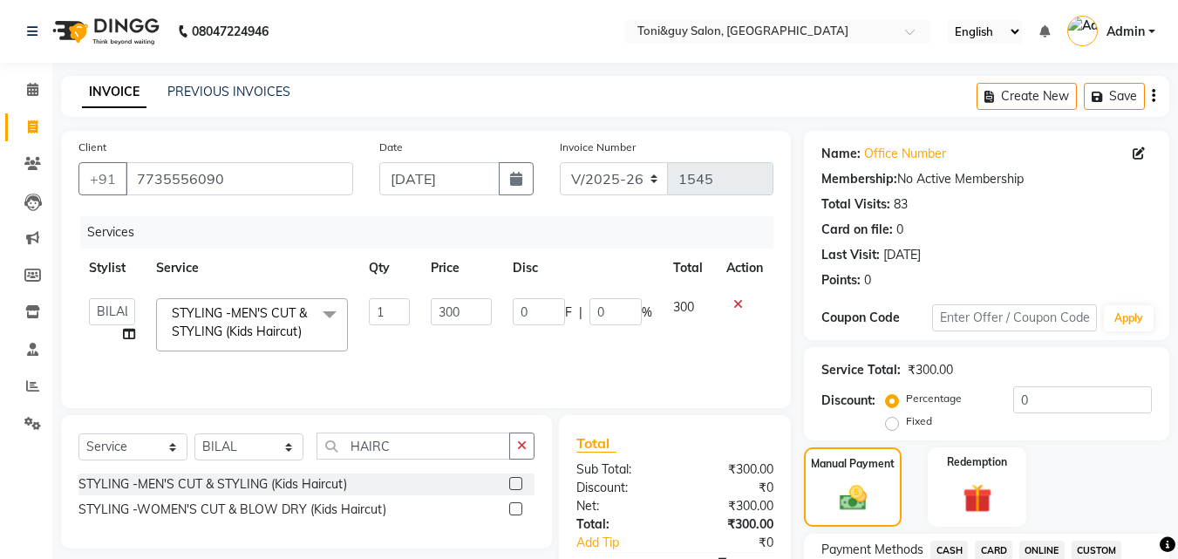
scroll to position [489, 0]
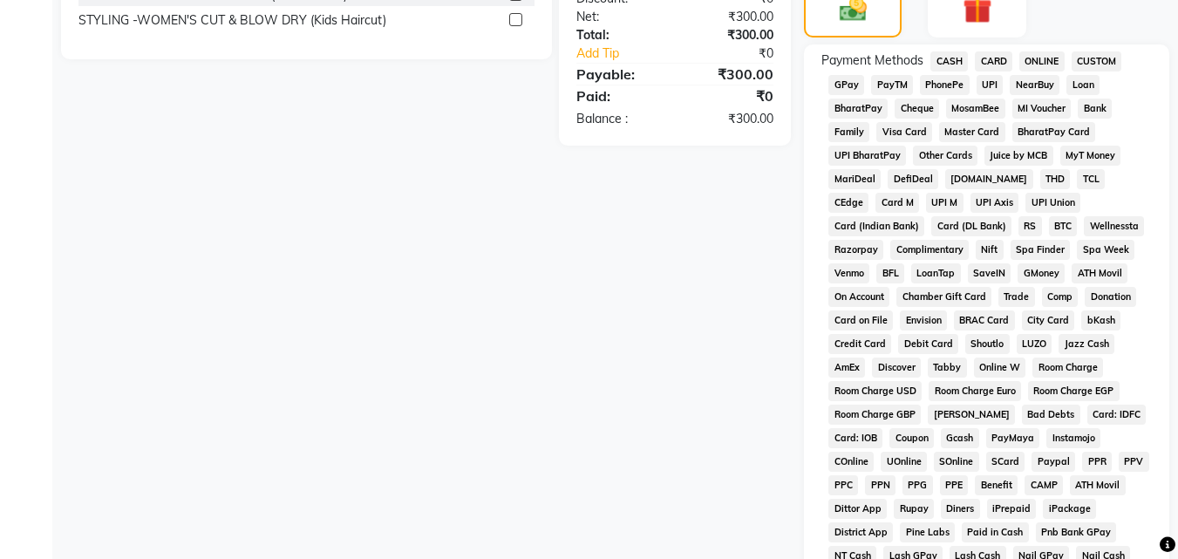
click at [984, 88] on span "UPI" at bounding box center [989, 85] width 27 height 20
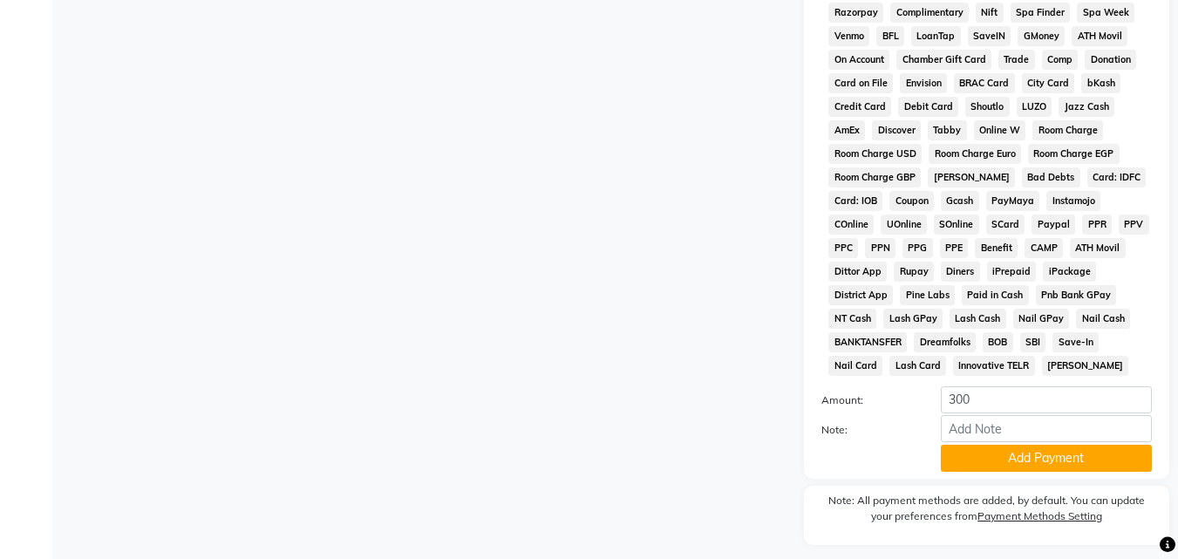
scroll to position [774, 0]
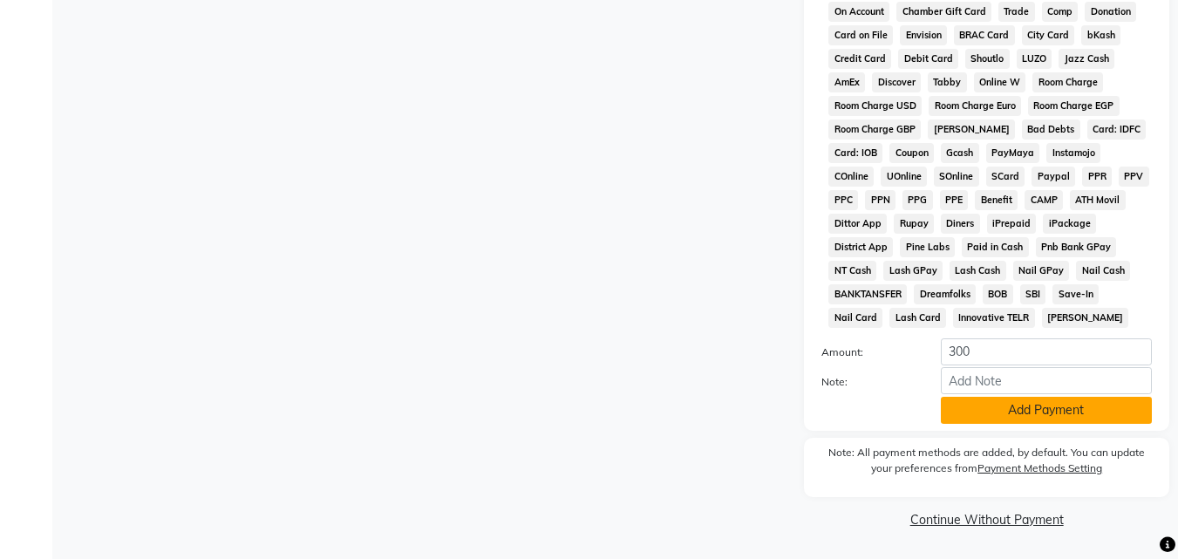
click at [1054, 417] on button "Add Payment" at bounding box center [1045, 410] width 211 height 27
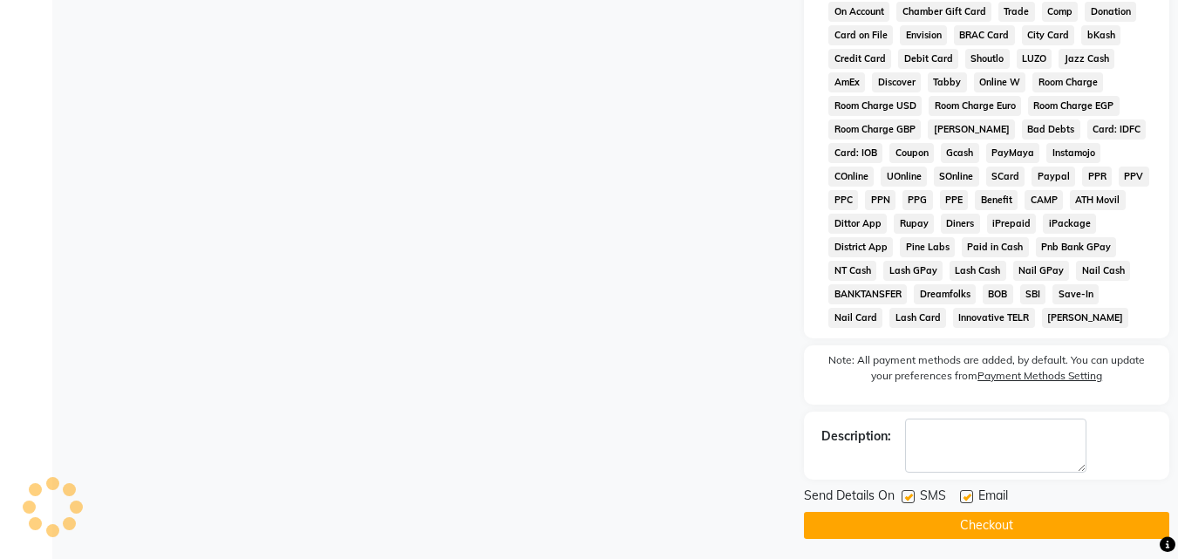
click at [1125, 525] on button "Checkout" at bounding box center [986, 525] width 365 height 27
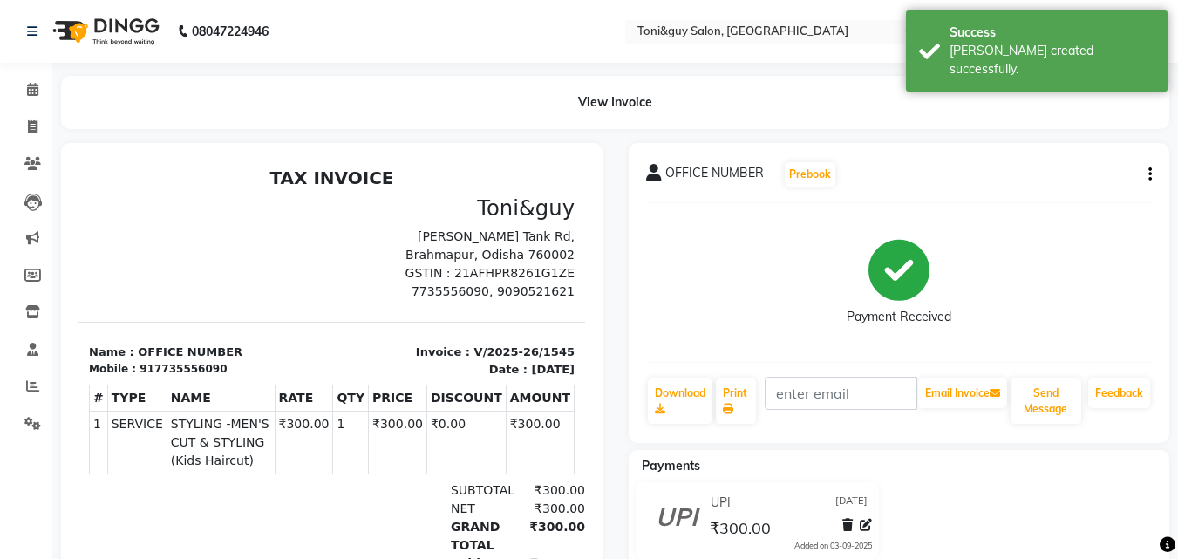
select select "service"
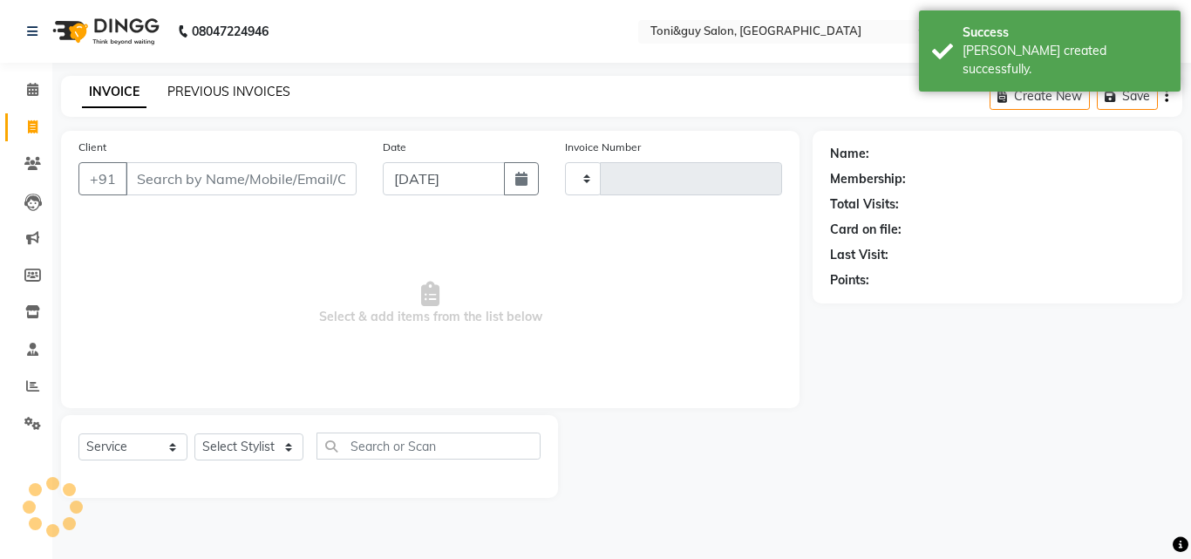
type input "1546"
select select "6593"
click at [252, 91] on link "PREVIOUS INVOICES" at bounding box center [228, 92] width 123 height 16
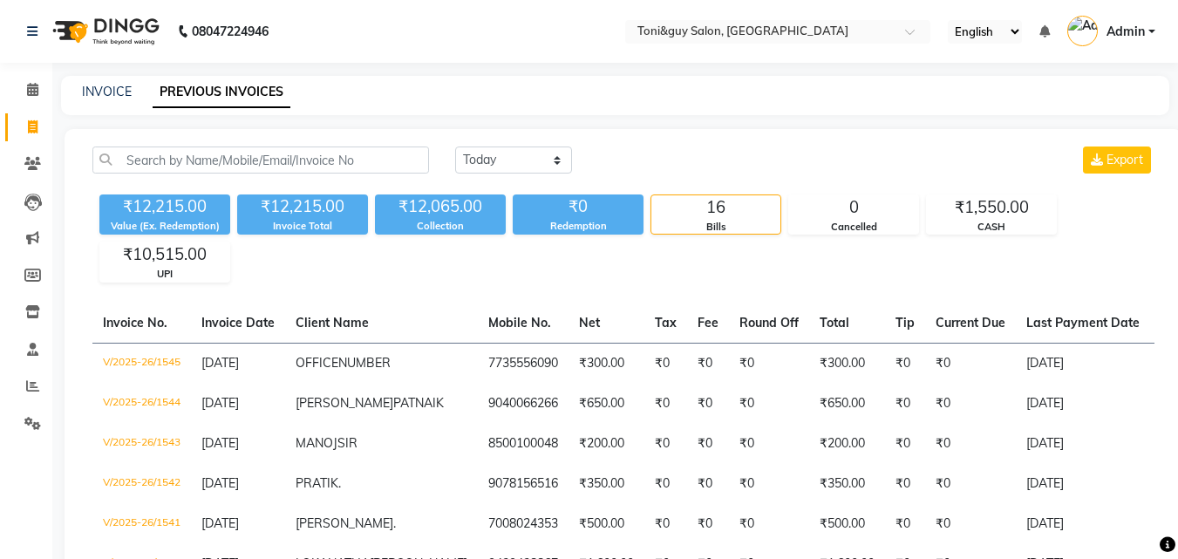
click at [110, 100] on div "INVOICE" at bounding box center [107, 92] width 50 height 18
click at [107, 96] on link "INVOICE" at bounding box center [107, 92] width 50 height 16
select select "service"
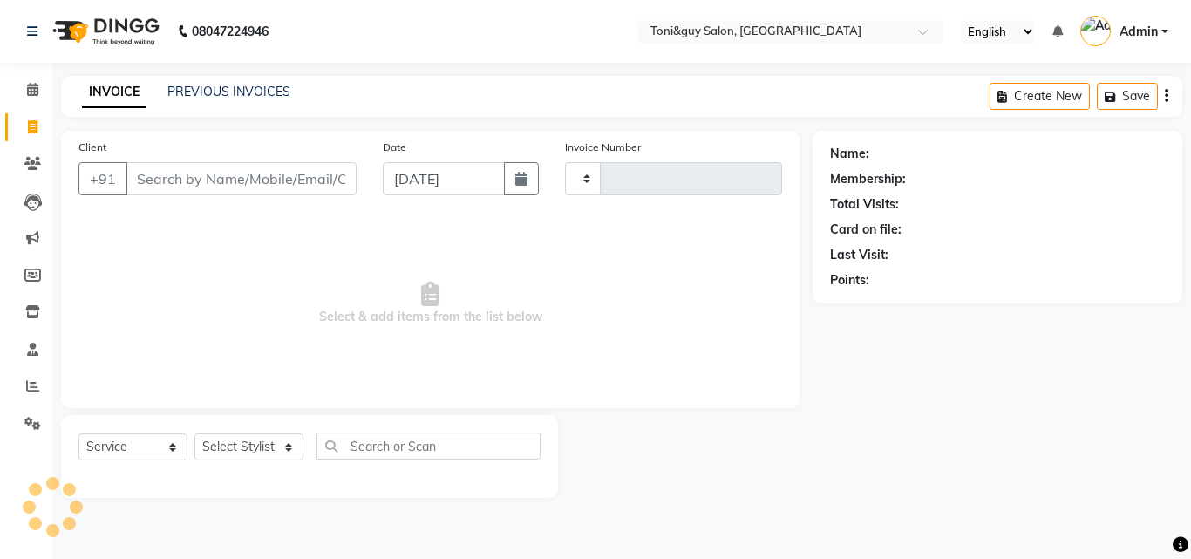
type input "1546"
select select "6593"
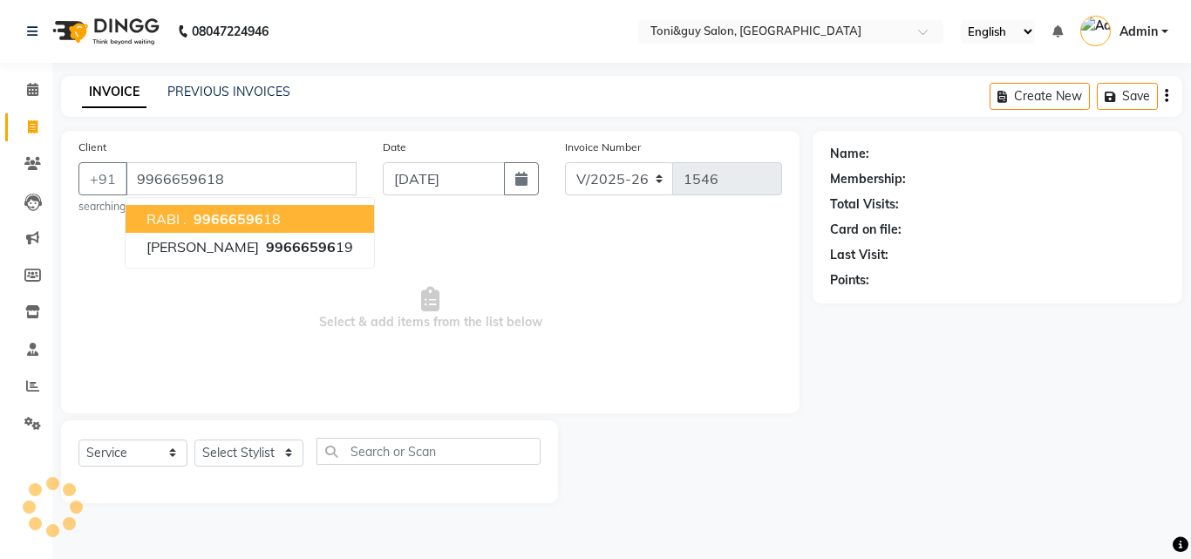
type input "9966659618"
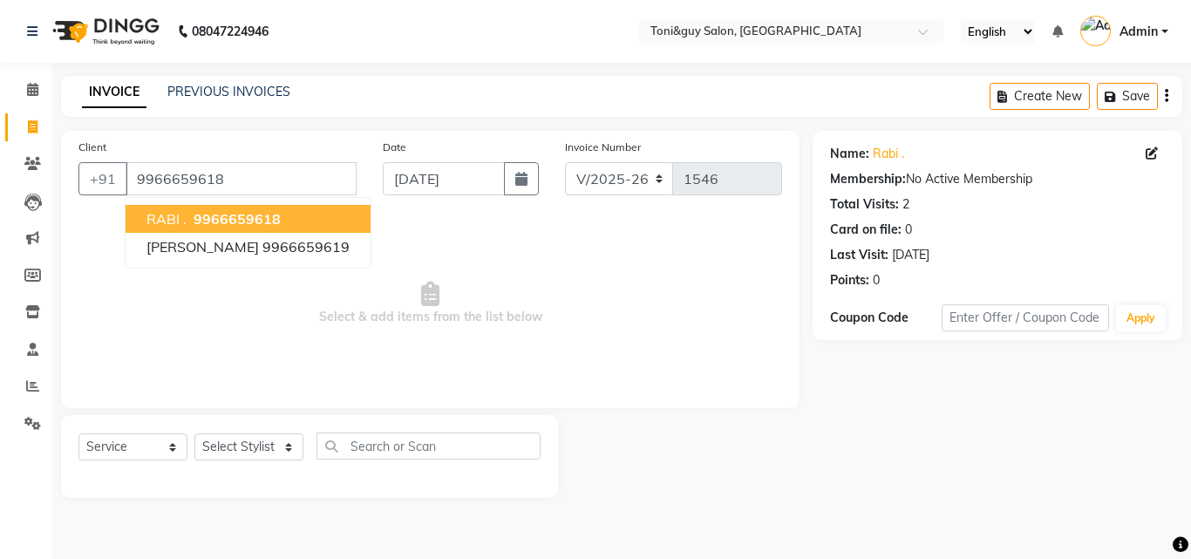
click at [215, 227] on span "9966659618" at bounding box center [236, 218] width 87 height 17
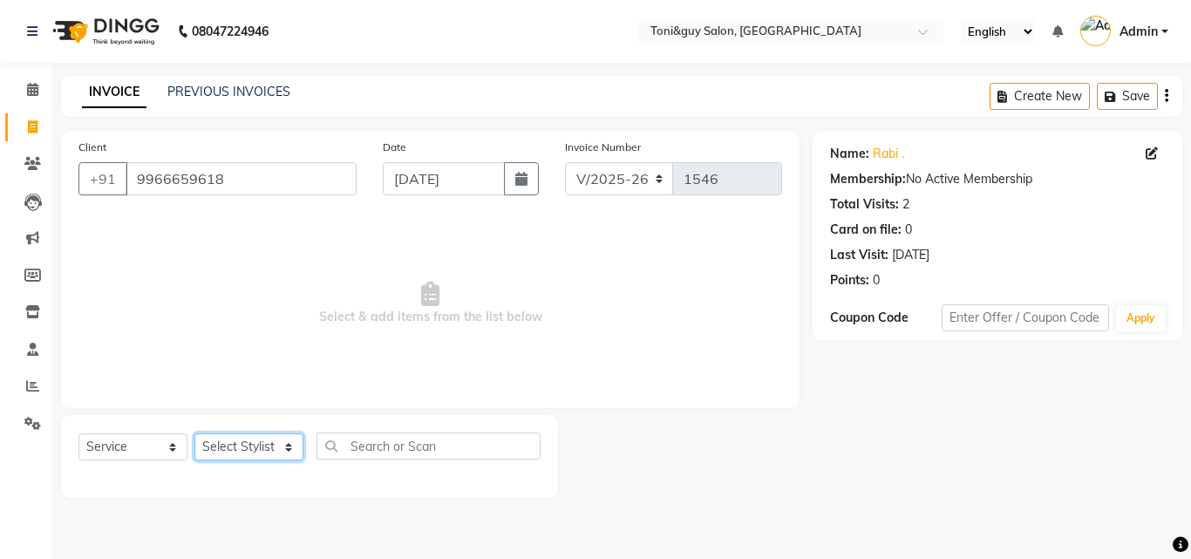
click at [253, 448] on select "Select Stylist ABISHEK ARSH [PERSON_NAME] [PERSON_NAME] PRIYA SAKCHI sandhya [P…" at bounding box center [248, 446] width 109 height 27
select select "52286"
click at [194, 433] on select "Select Stylist ABISHEK ARSH [PERSON_NAME] [PERSON_NAME] PRIYA SAKCHI sandhya [P…" at bounding box center [248, 446] width 109 height 27
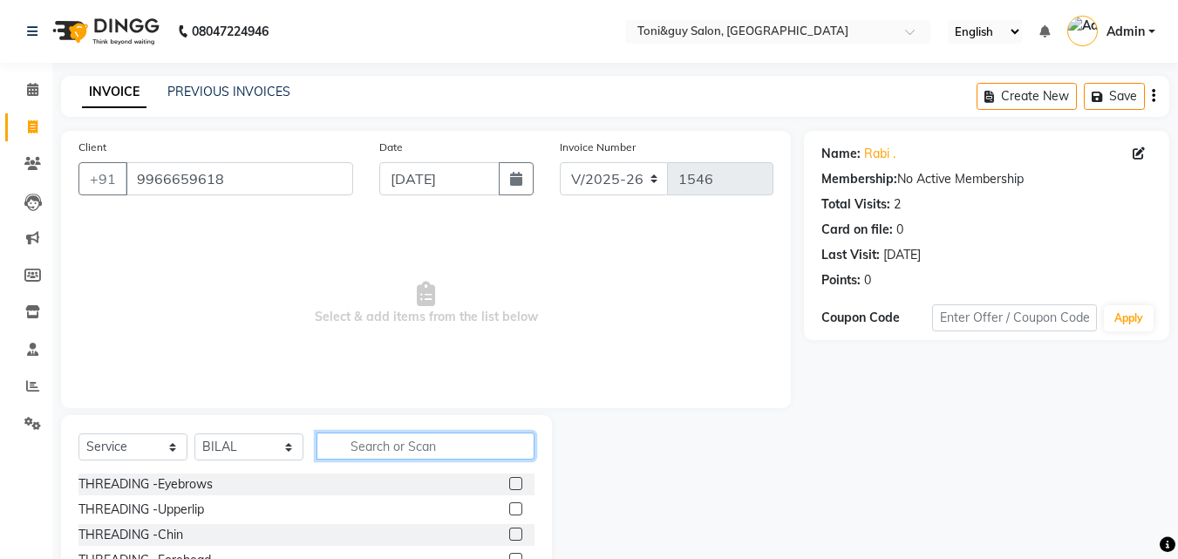
click at [412, 444] on input "text" at bounding box center [425, 445] width 218 height 27
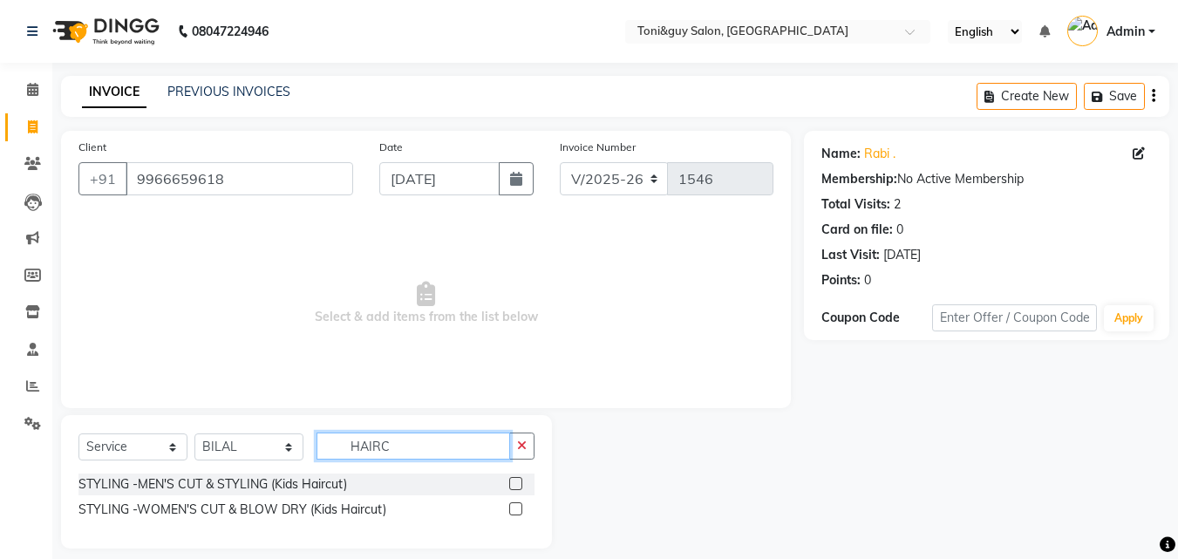
type input "HAIRC"
click at [512, 484] on label at bounding box center [515, 483] width 13 height 13
click at [512, 484] on input "checkbox" at bounding box center [514, 483] width 11 height 11
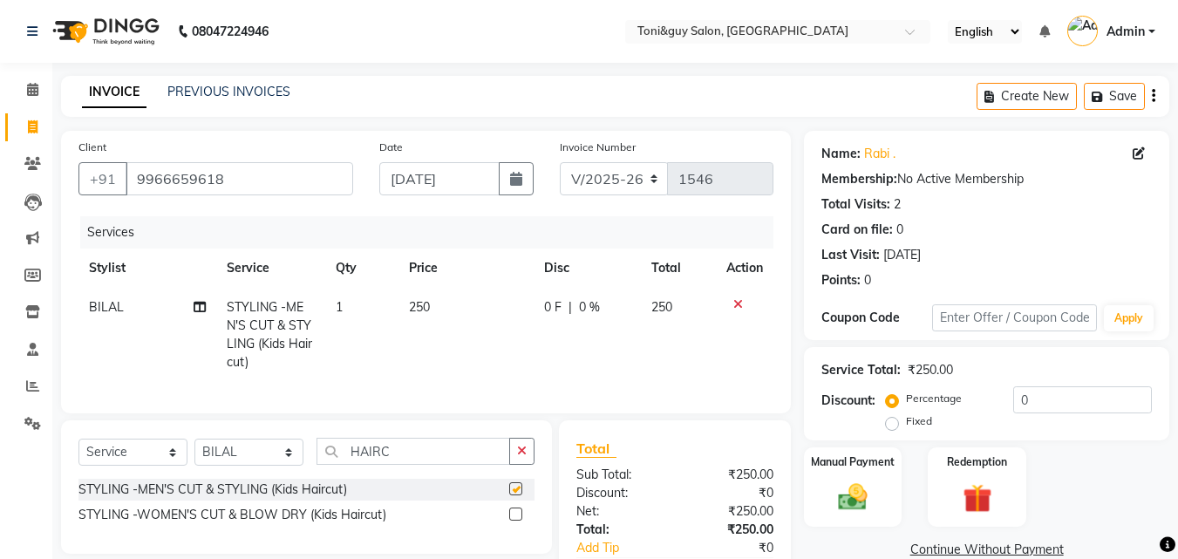
checkbox input "false"
click at [457, 309] on td "250" at bounding box center [465, 335] width 135 height 94
select select "52286"
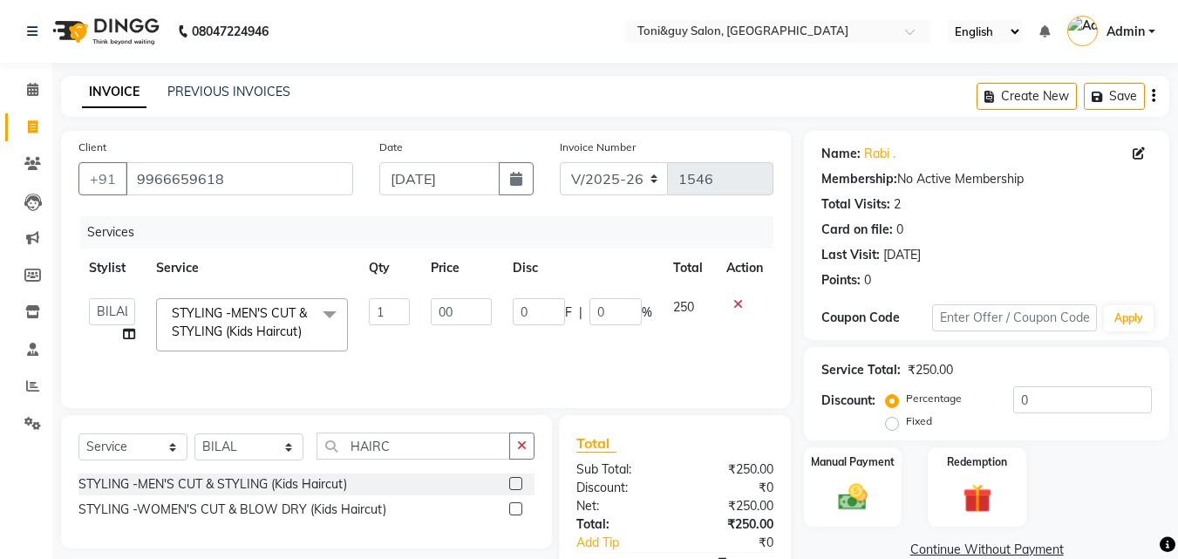
type input "0"
type input "300"
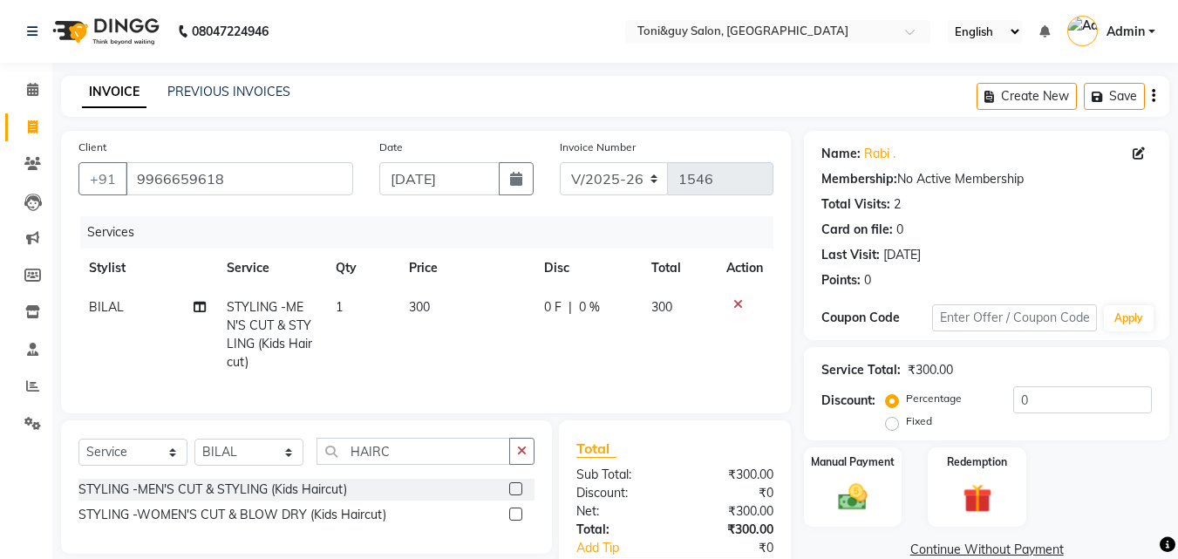
click at [524, 346] on tr "BILAL STYLING -MEN'S CUT & STYLING (Kids Haircut) 1 300 0 F | 0 % 300" at bounding box center [425, 335] width 695 height 94
click at [848, 483] on img at bounding box center [852, 496] width 49 height 35
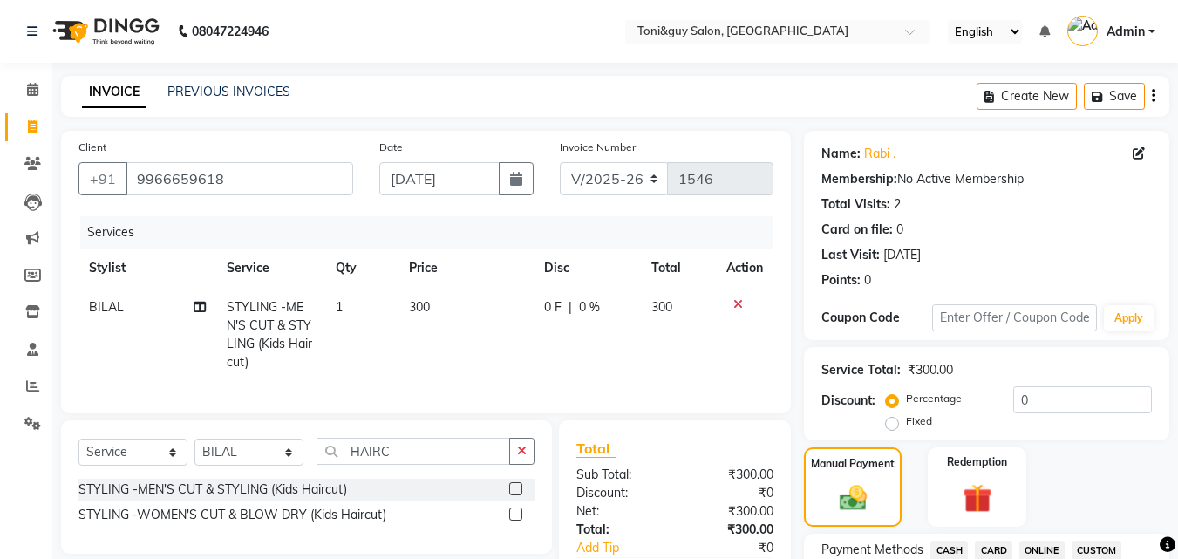
click at [960, 541] on span "CASH" at bounding box center [948, 550] width 37 height 20
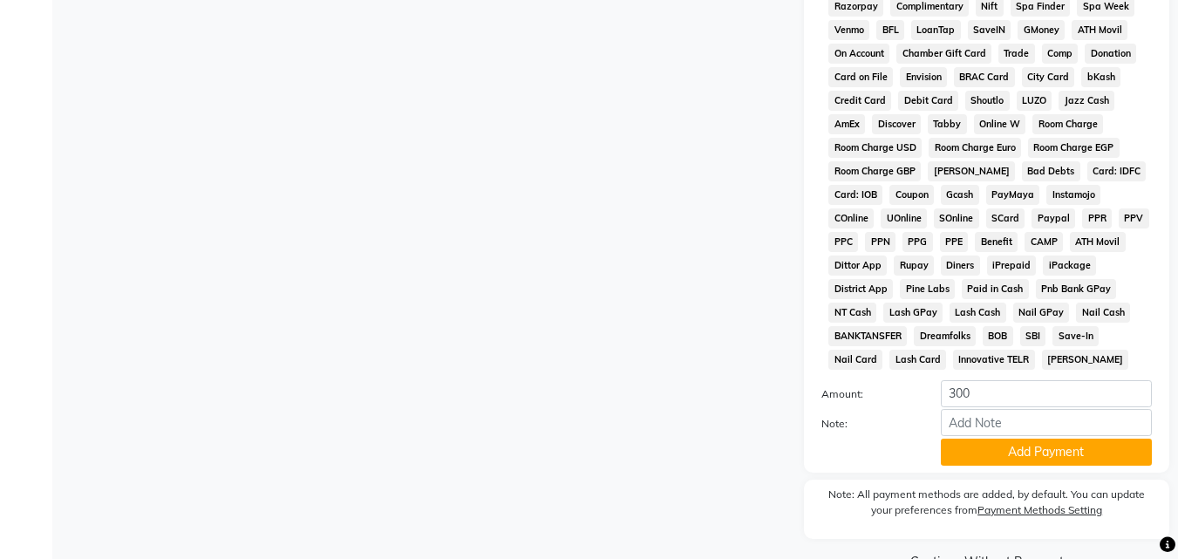
scroll to position [774, 0]
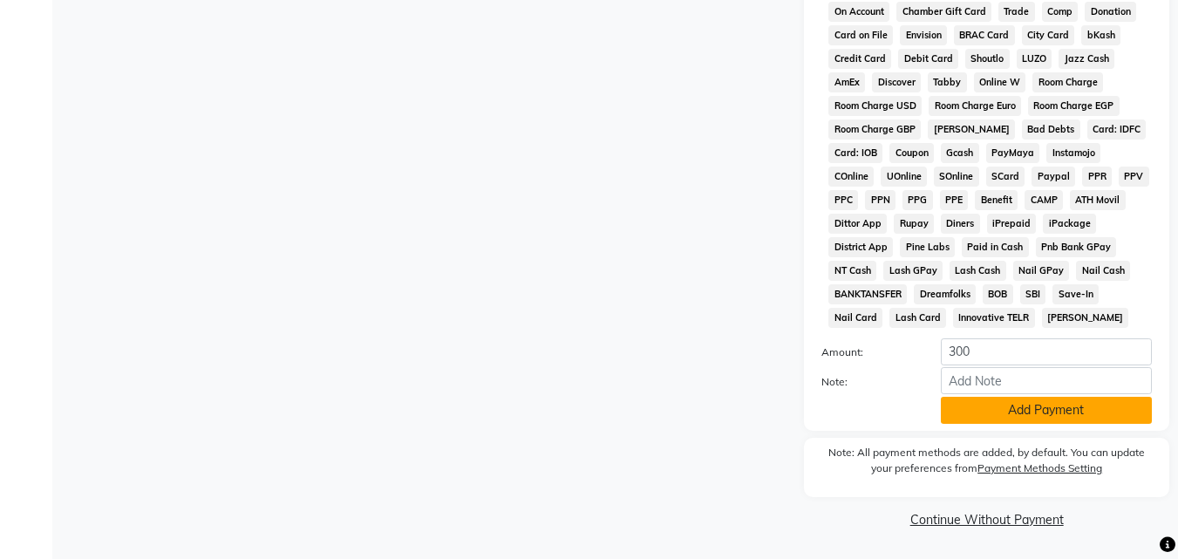
click at [1080, 419] on button "Add Payment" at bounding box center [1045, 410] width 211 height 27
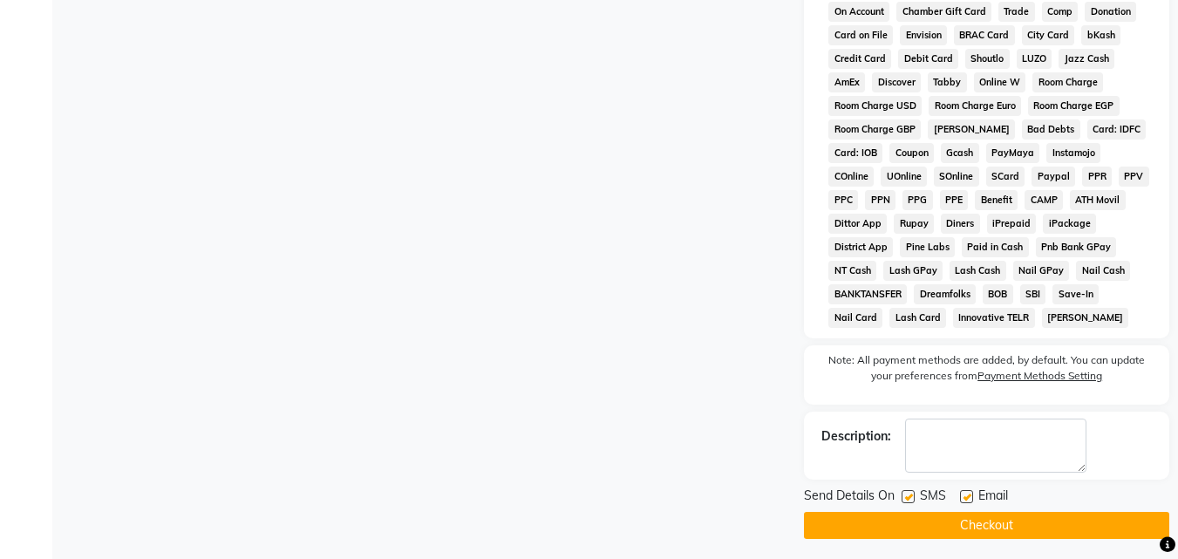
click at [1079, 523] on button "Checkout" at bounding box center [986, 525] width 365 height 27
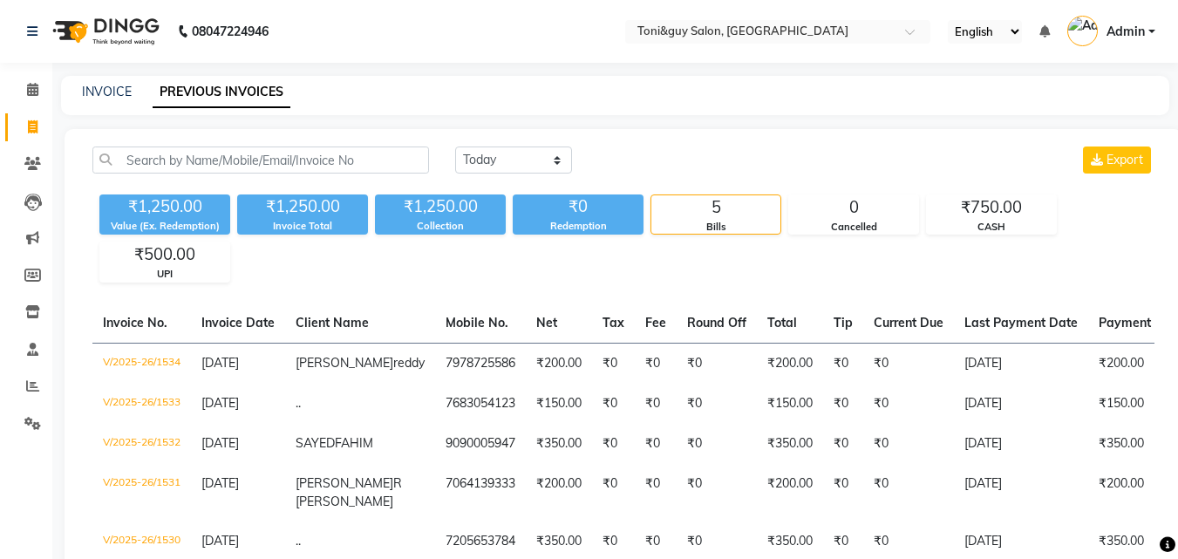
select select "service"
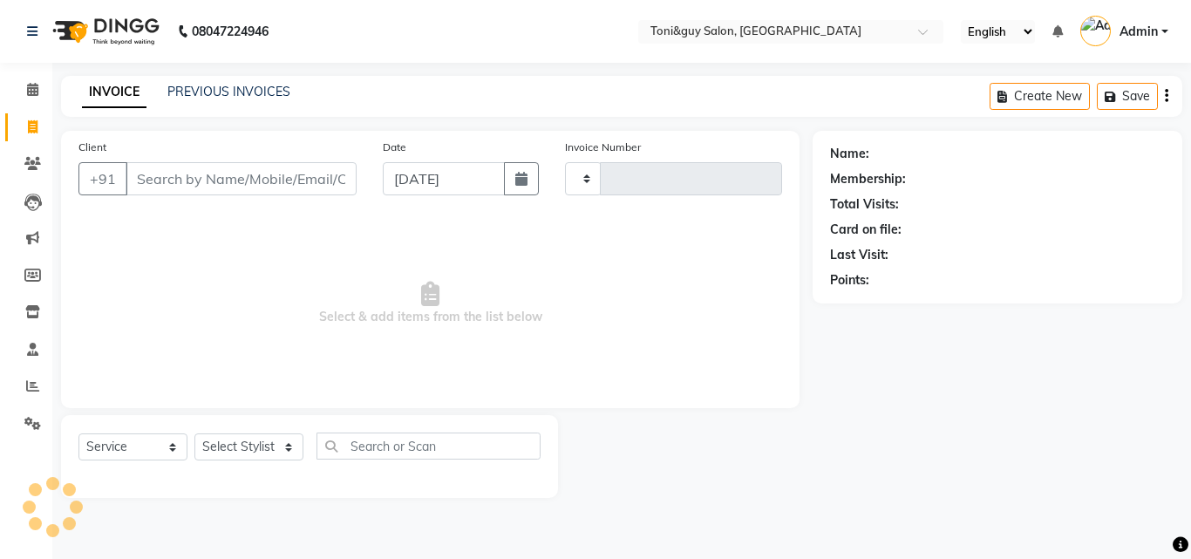
type input "1547"
select select "6593"
click at [257, 86] on link "PREVIOUS INVOICES" at bounding box center [228, 92] width 123 height 16
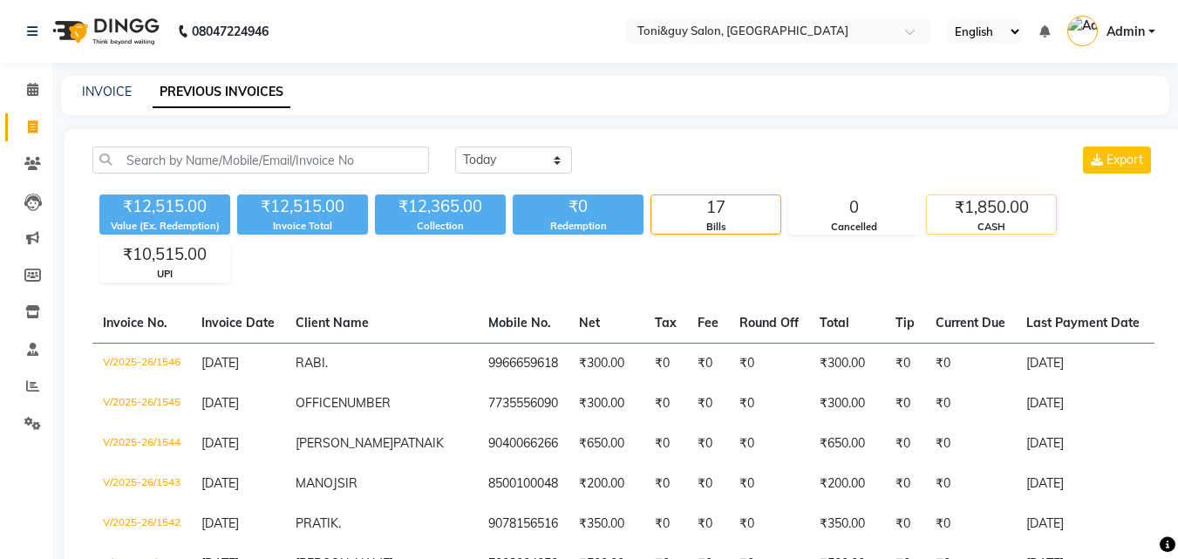
click at [969, 201] on div "₹1,850.00" at bounding box center [990, 207] width 129 height 24
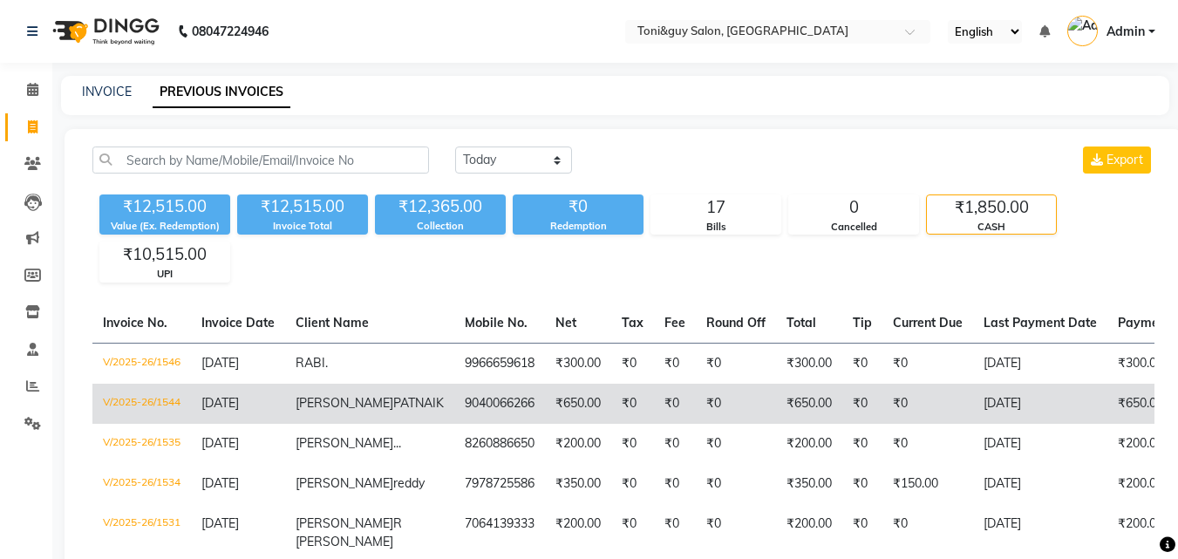
click at [896, 406] on td "₹0" at bounding box center [927, 403] width 91 height 40
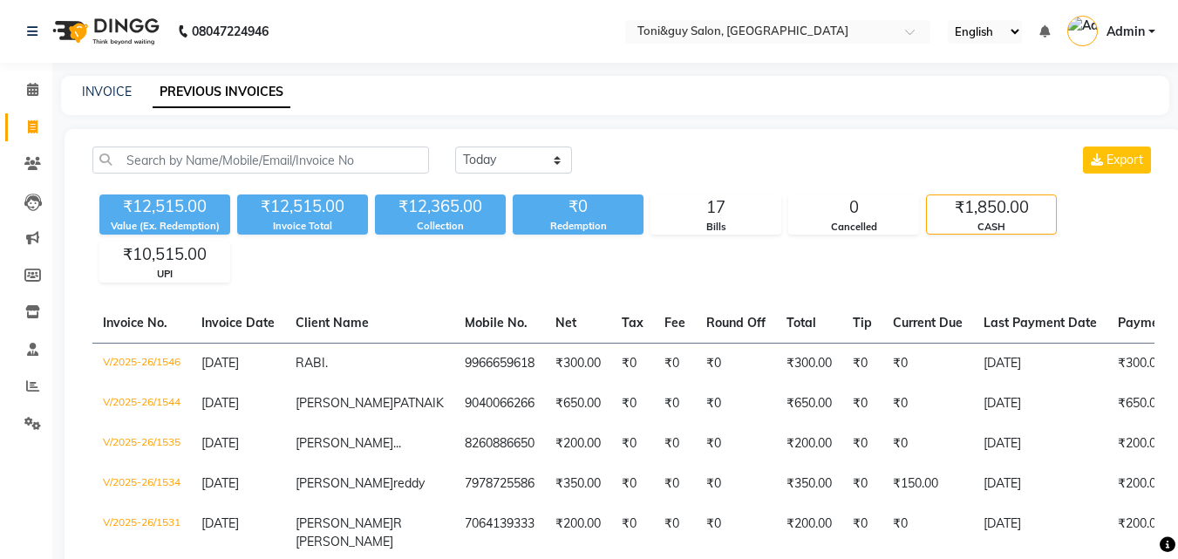
click at [85, 119] on main "INVOICE PREVIOUS INVOICES Today Yesterday Custom Range Export ₹12,515.00 Value …" at bounding box center [614, 386] width 1125 height 621
click at [94, 95] on link "INVOICE" at bounding box center [107, 92] width 50 height 16
select select "service"
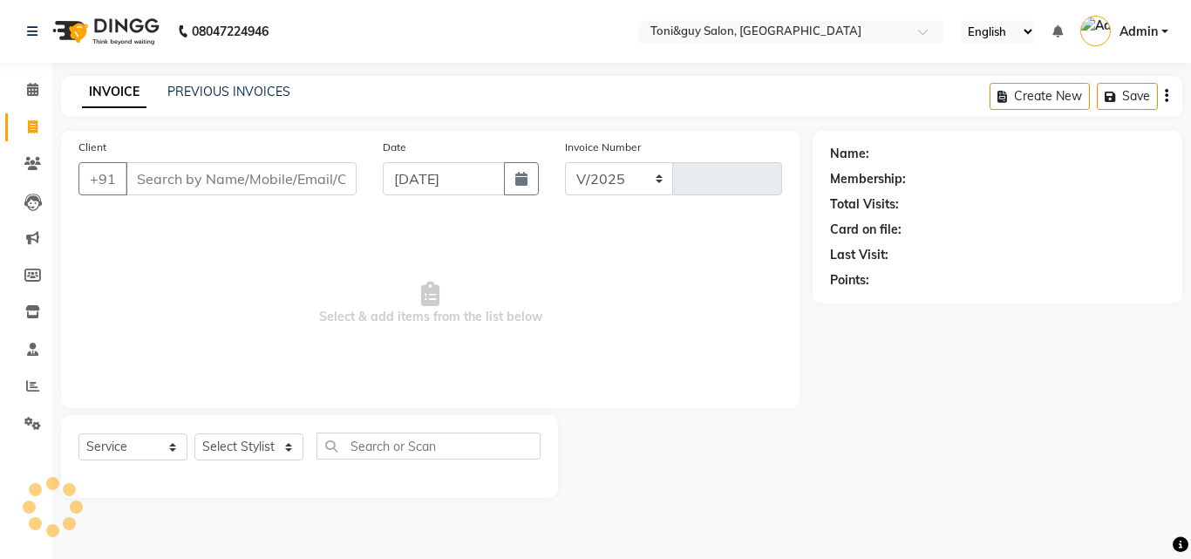
select select "6593"
type input "1547"
click at [206, 93] on link "PREVIOUS INVOICES" at bounding box center [228, 92] width 123 height 16
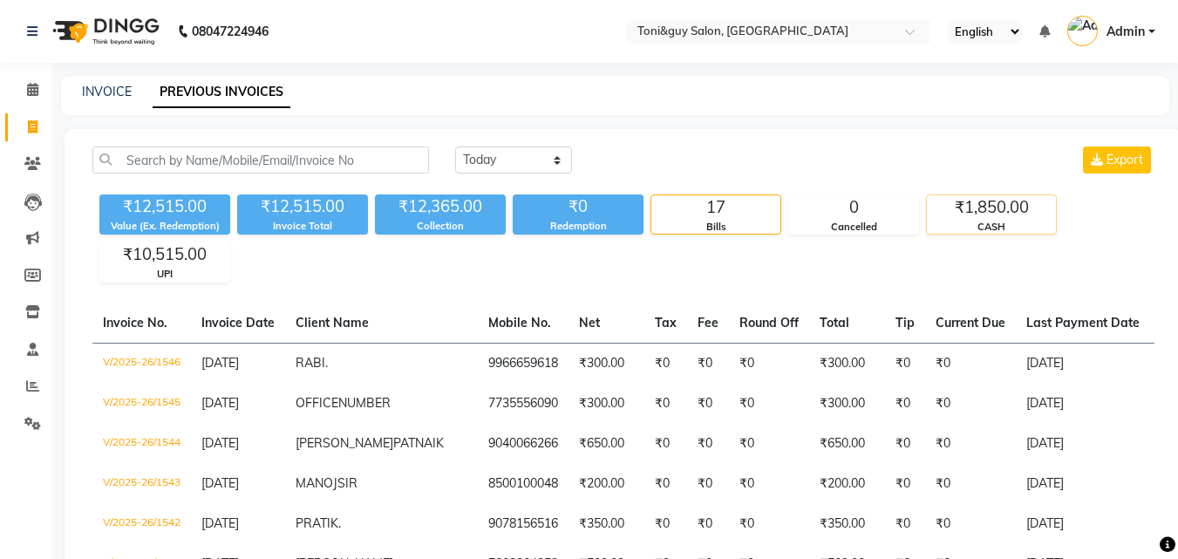
click at [984, 203] on div "₹1,850.00" at bounding box center [990, 207] width 129 height 24
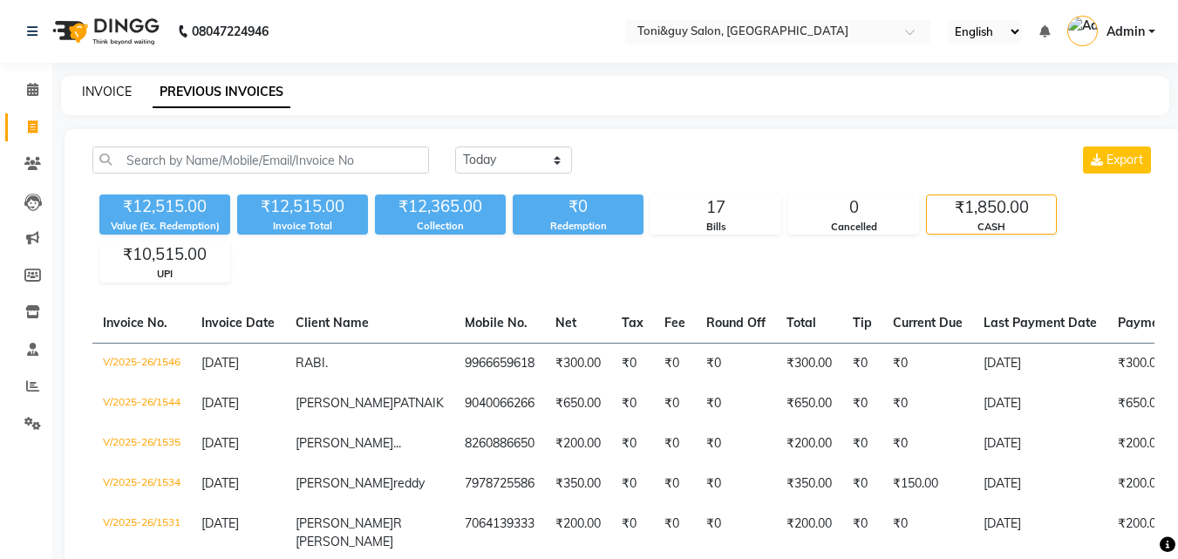
click at [89, 88] on link "INVOICE" at bounding box center [107, 92] width 50 height 16
select select "service"
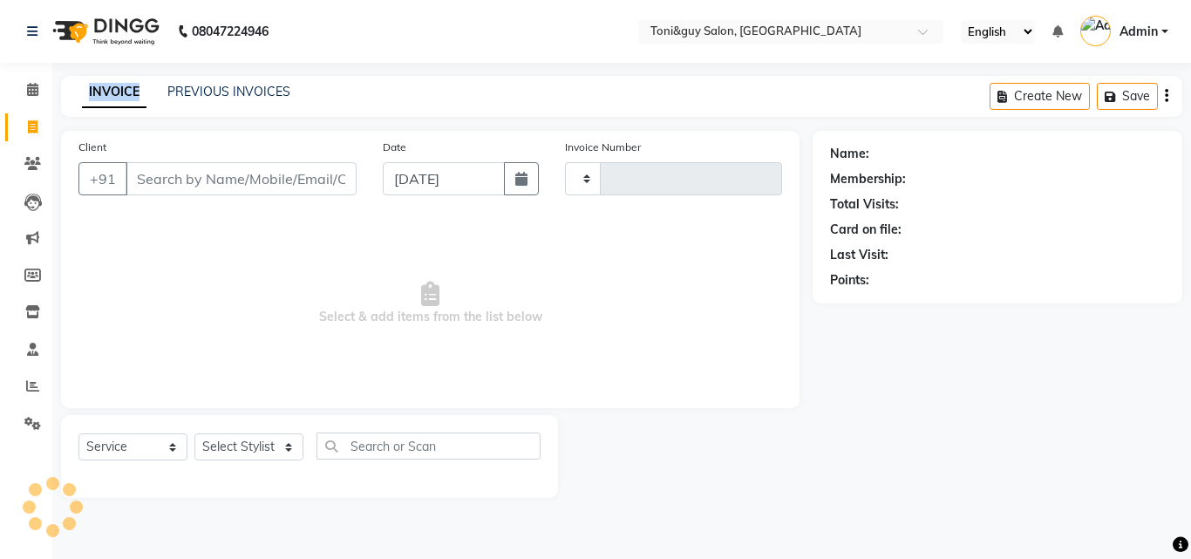
click at [89, 88] on link "INVOICE" at bounding box center [114, 92] width 64 height 31
type input "1547"
select select "6593"
click at [268, 99] on div "PREVIOUS INVOICES" at bounding box center [228, 92] width 123 height 18
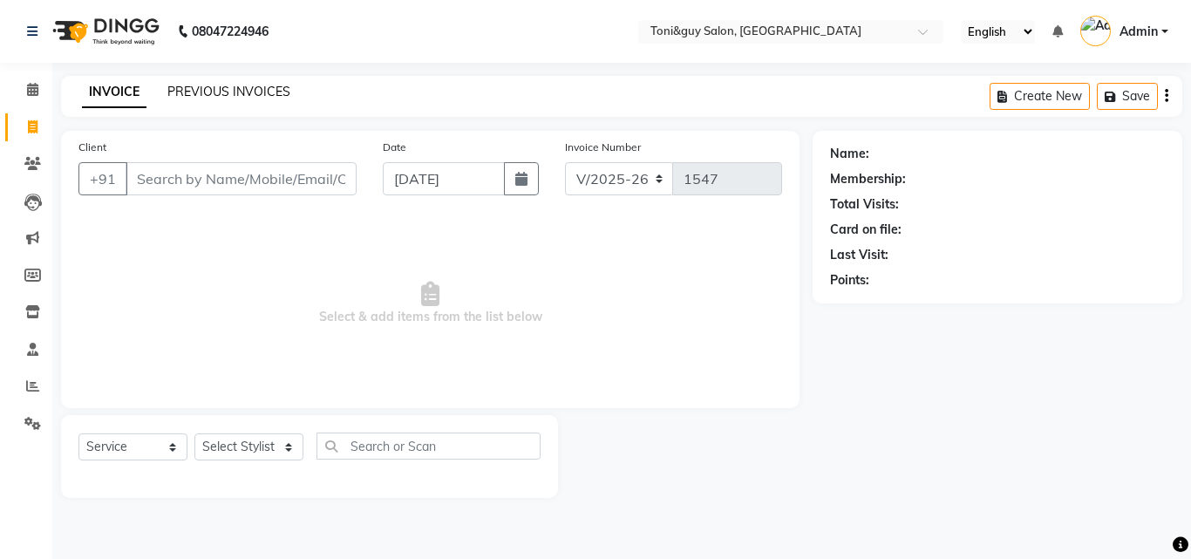
click at [268, 88] on link "PREVIOUS INVOICES" at bounding box center [228, 92] width 123 height 16
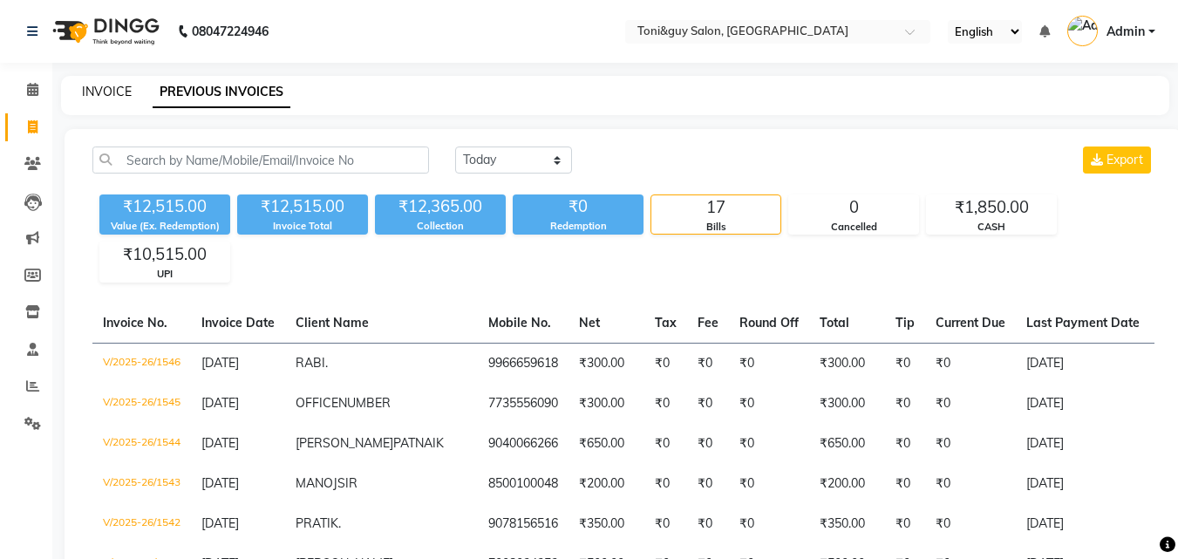
click at [118, 87] on link "INVOICE" at bounding box center [107, 92] width 50 height 16
select select "service"
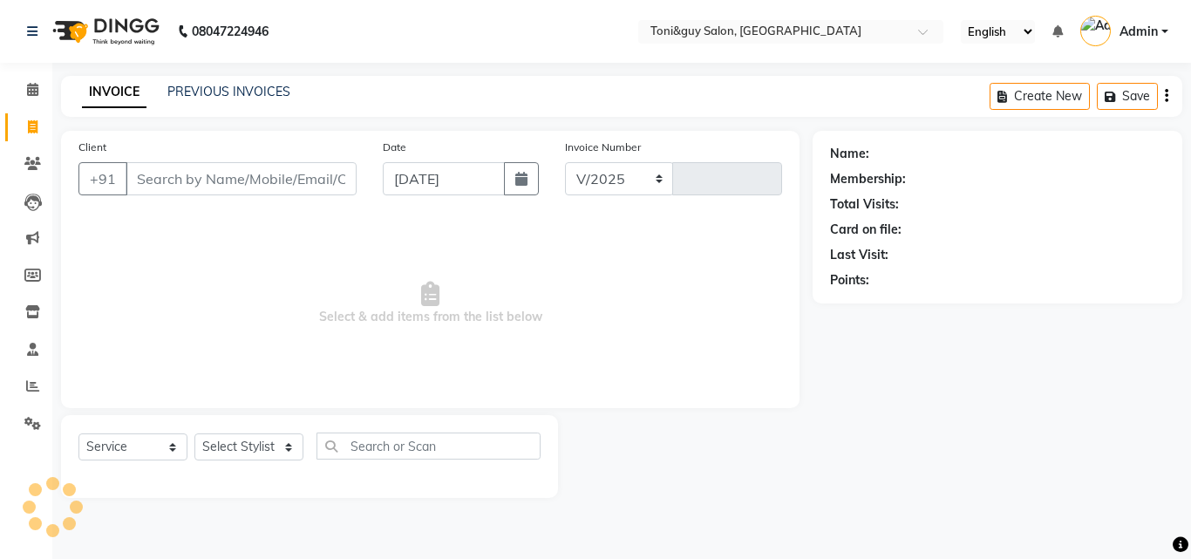
select select "6593"
type input "1547"
click at [259, 92] on link "PREVIOUS INVOICES" at bounding box center [228, 92] width 123 height 16
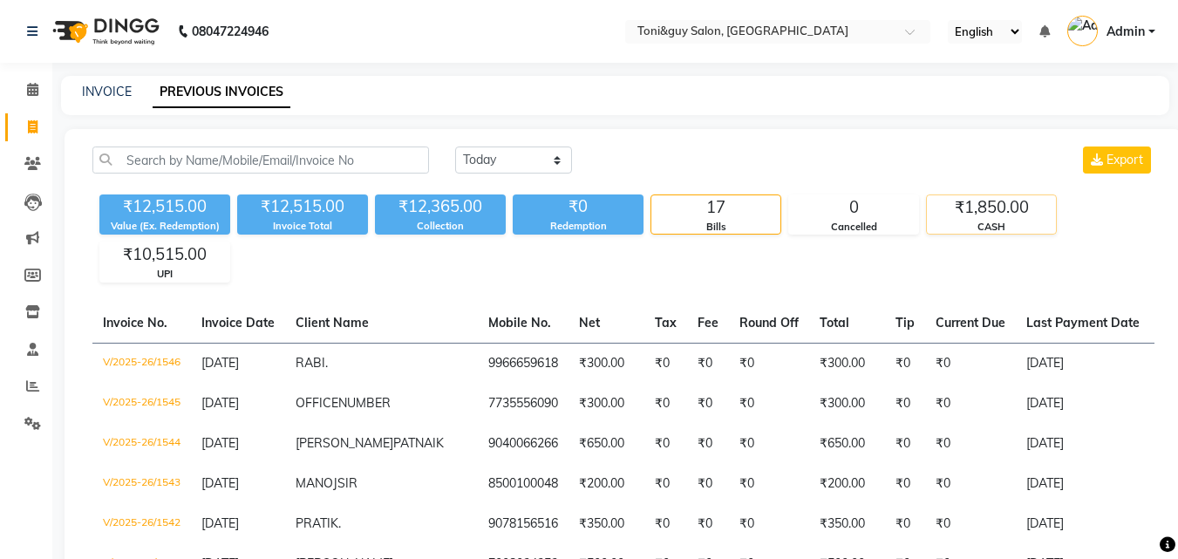
click at [1016, 221] on div "CASH" at bounding box center [990, 227] width 129 height 15
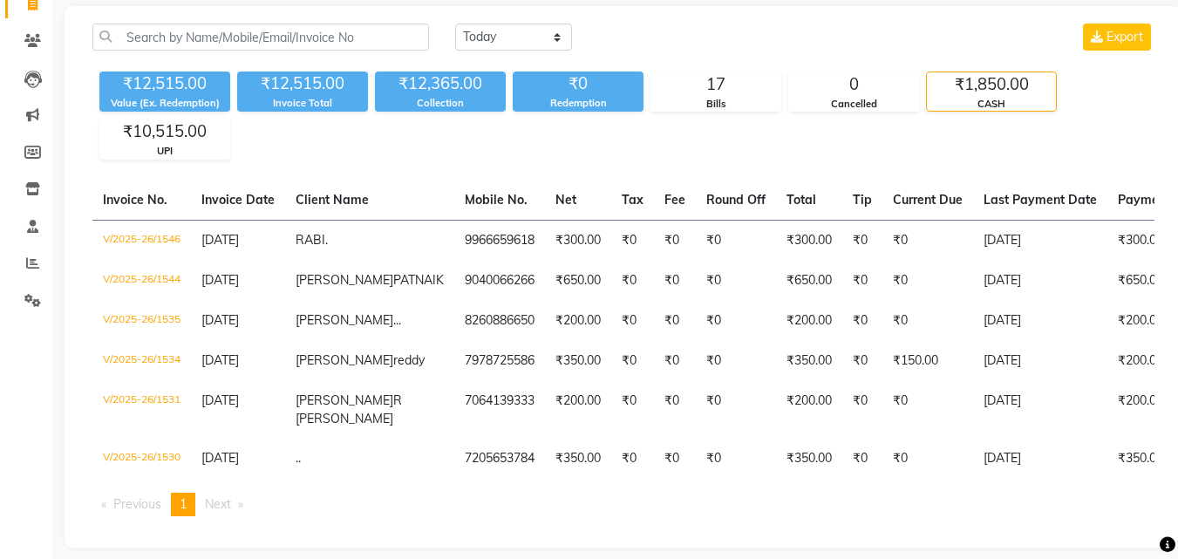
scroll to position [186, 0]
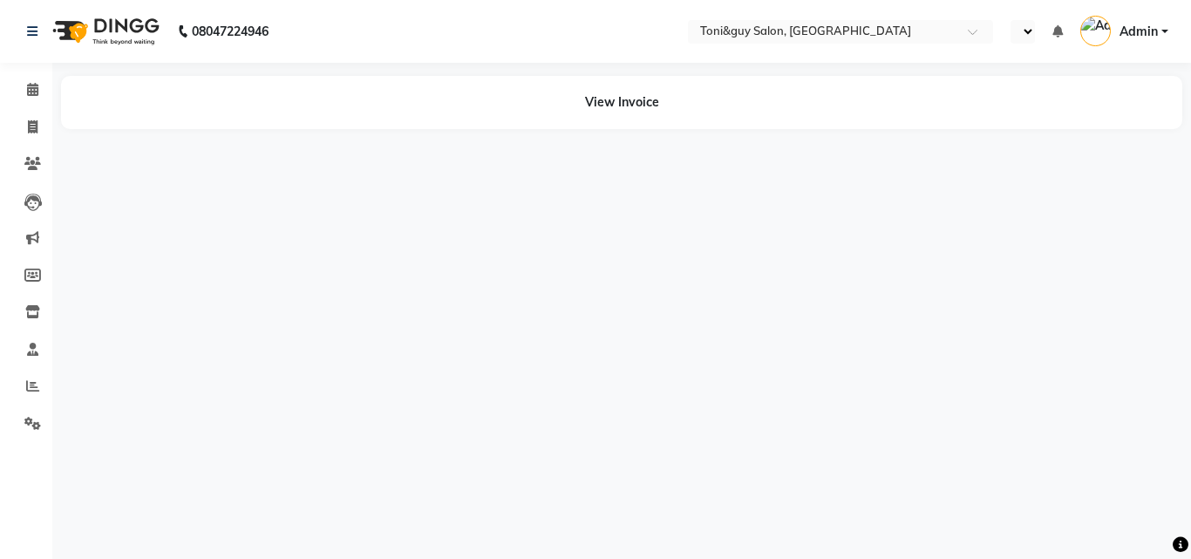
select select "en"
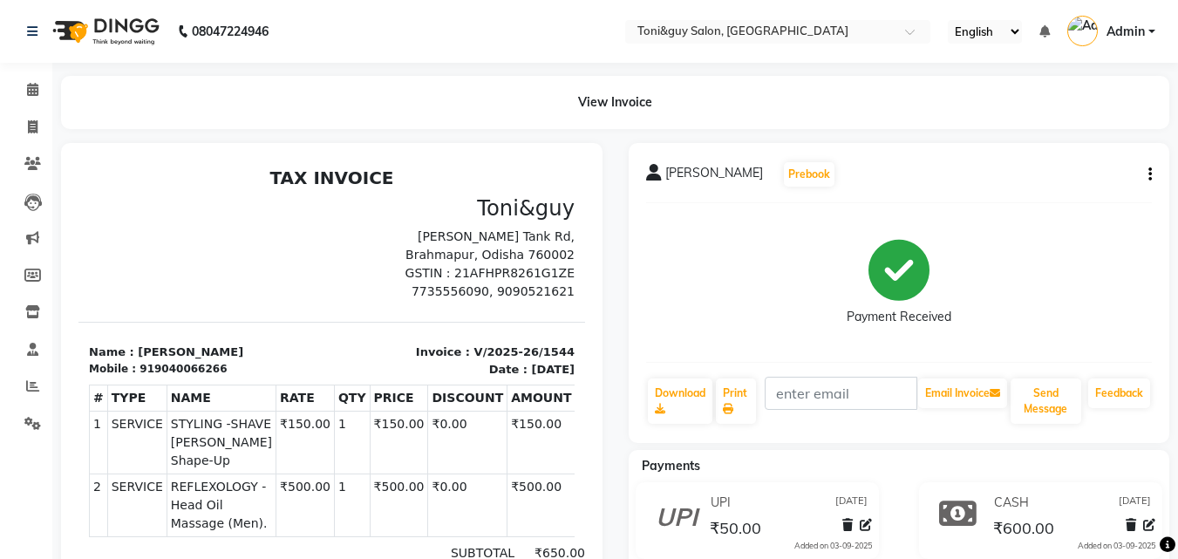
click at [1172, 452] on div "[PERSON_NAME] Prebook Payment Received Download Print Email Invoice Send Messag…" at bounding box center [898, 409] width 567 height 532
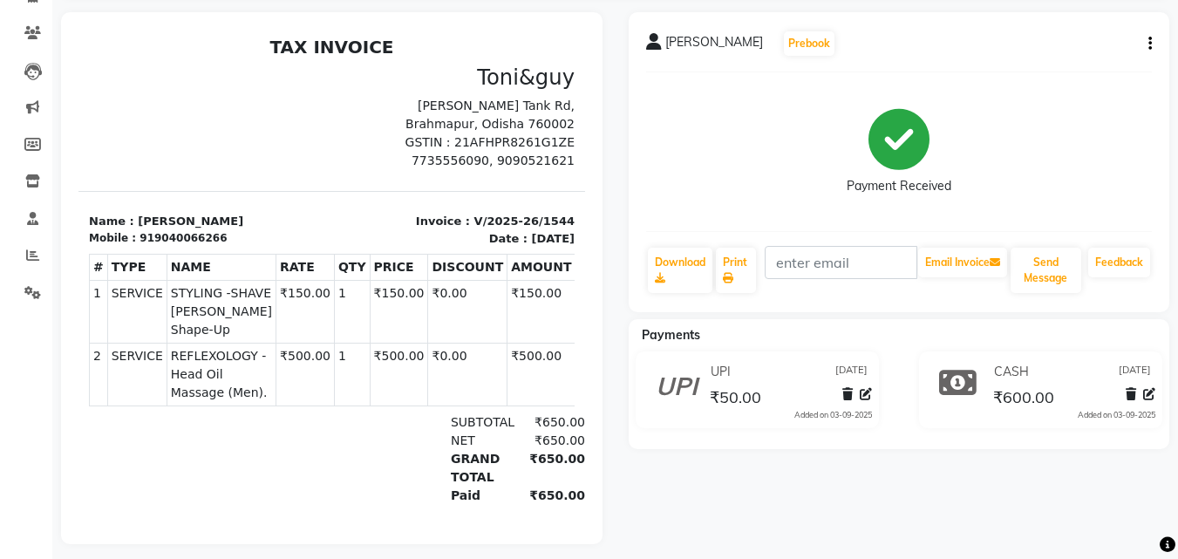
scroll to position [155, 0]
